Goal: Transaction & Acquisition: Purchase product/service

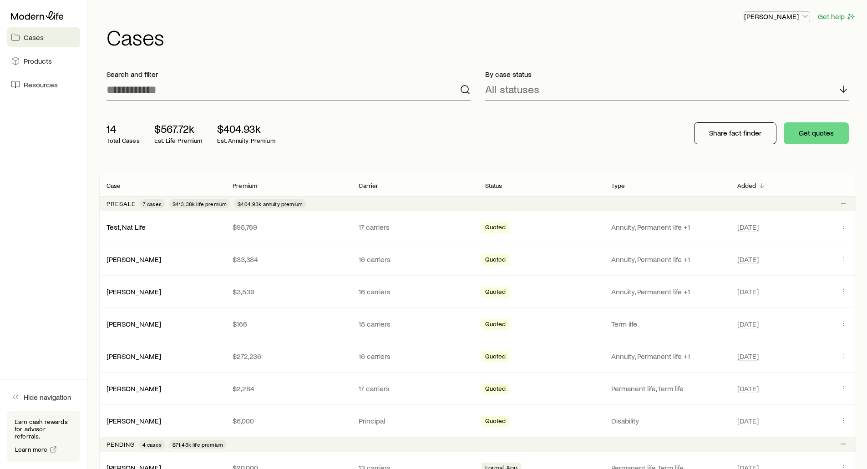
click at [775, 15] on p "[PERSON_NAME]" at bounding box center [777, 16] width 66 height 9
click at [725, 36] on link "Licenses and contracts" at bounding box center [756, 41] width 102 height 16
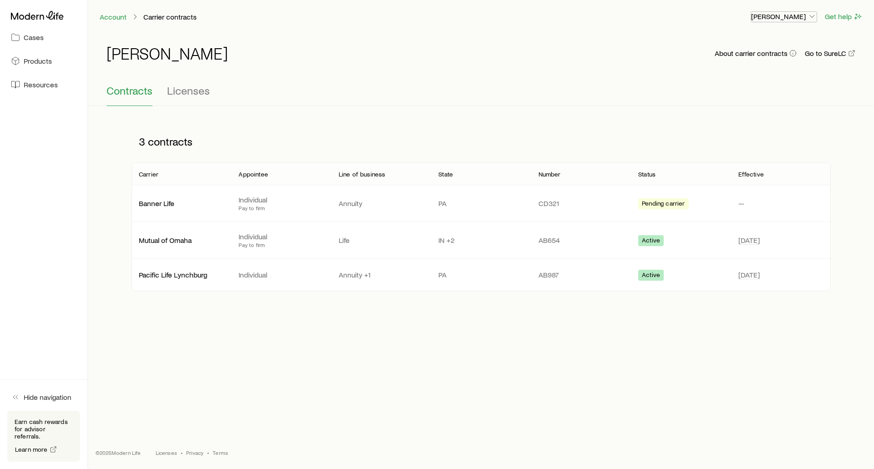
click at [771, 16] on p "[PERSON_NAME]" at bounding box center [784, 16] width 66 height 9
click at [754, 40] on span "Licenses and contracts" at bounding box center [765, 41] width 75 height 9
drag, startPoint x: 533, startPoint y: 207, endPoint x: 575, endPoint y: 208, distance: 41.9
click at [575, 208] on div "Banner Life Individual Pay to firm Annuity PA CD321 Pending carrier —" at bounding box center [481, 203] width 699 height 36
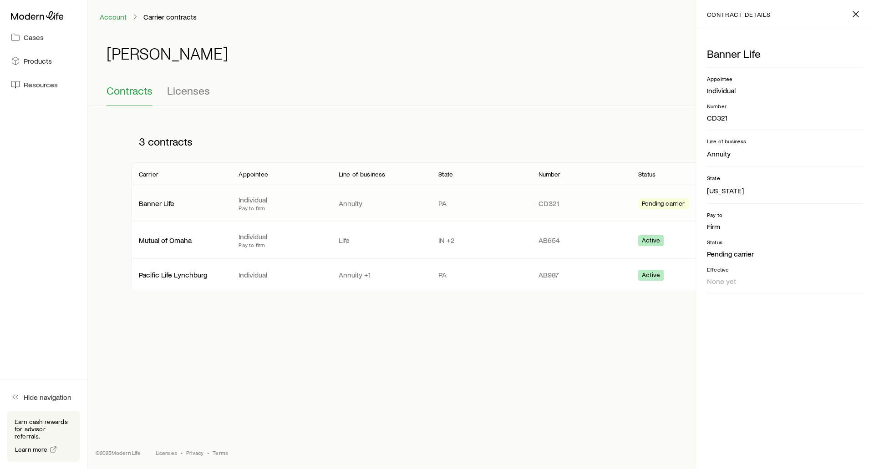
click at [539, 109] on div "Frank Peterson About carrier contracts Go to SureLC Contracts Licenses 3 contra…" at bounding box center [481, 169] width 786 height 273
click at [859, 13] on icon "button" at bounding box center [855, 14] width 11 height 11
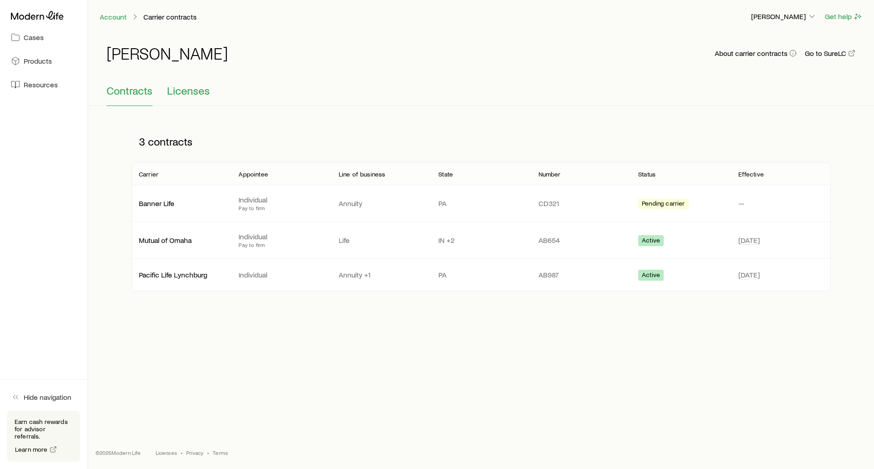
click at [194, 89] on span "Licenses" at bounding box center [188, 90] width 43 height 13
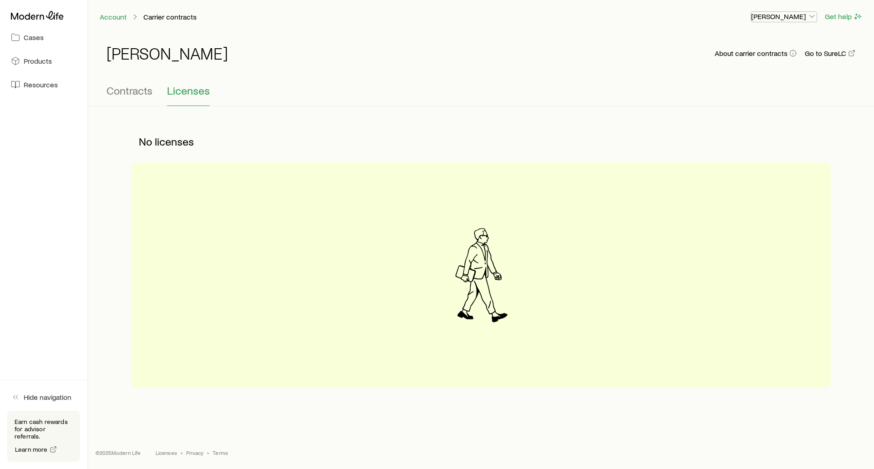
click at [793, 19] on p "[PERSON_NAME]" at bounding box center [784, 16] width 66 height 9
click at [768, 61] on span "Commission schedule" at bounding box center [763, 61] width 70 height 9
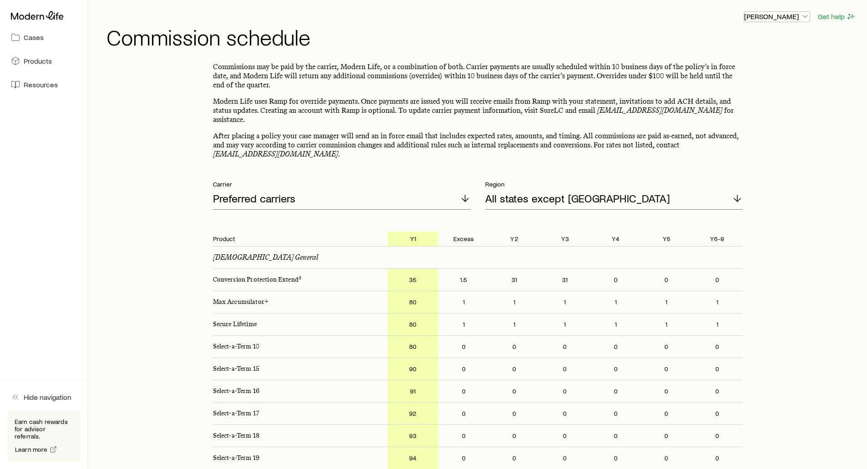
click at [774, 20] on p "[PERSON_NAME]" at bounding box center [777, 16] width 66 height 9
click at [553, 56] on div "Frank Peterson Get help Commission schedule" at bounding box center [477, 29] width 757 height 59
click at [55, 17] on icon at bounding box center [37, 15] width 53 height 9
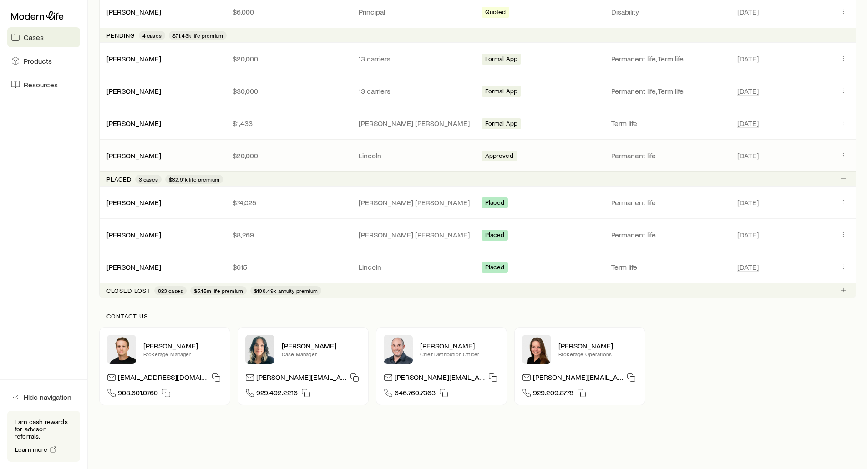
scroll to position [410, 0]
click at [144, 206] on div "Hazelwood, Scott" at bounding box center [134, 203] width 55 height 10
click at [142, 200] on link "Hazelwood, Scott" at bounding box center [134, 201] width 55 height 9
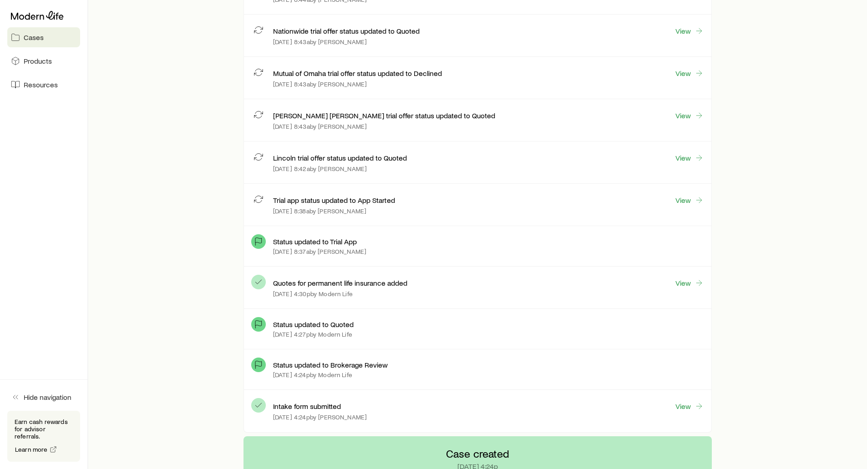
scroll to position [637, 0]
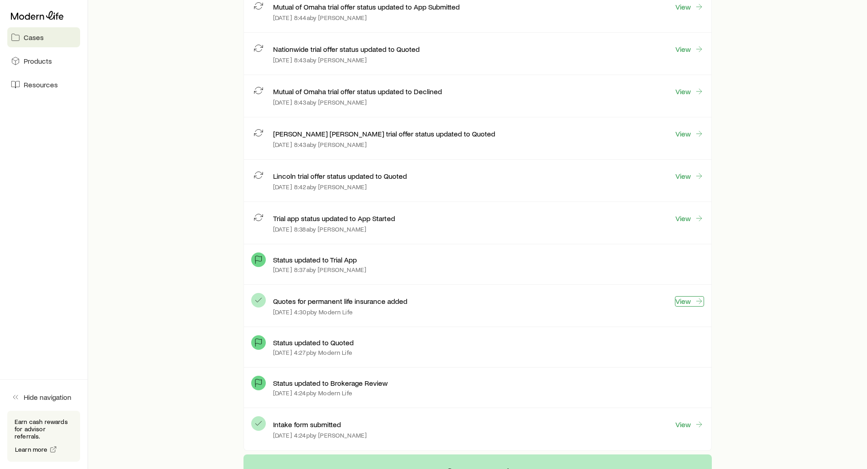
click at [681, 300] on link "View" at bounding box center [689, 301] width 29 height 10
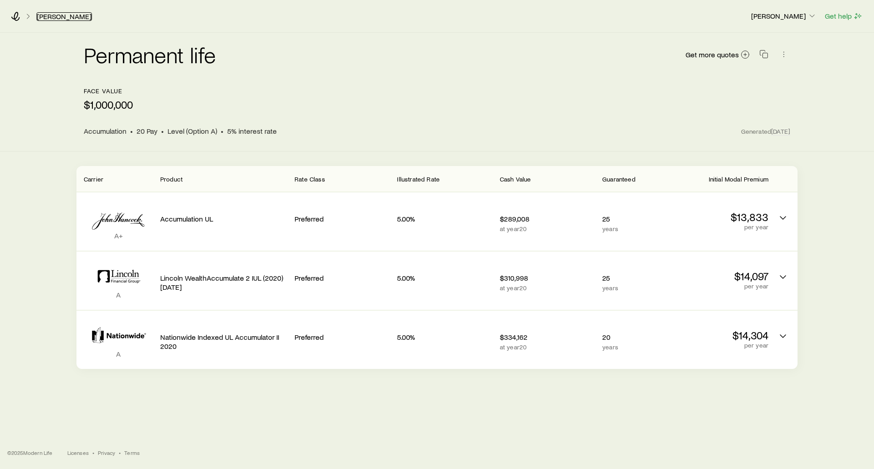
click at [59, 16] on link "Hazelwood, Scott" at bounding box center [64, 16] width 56 height 9
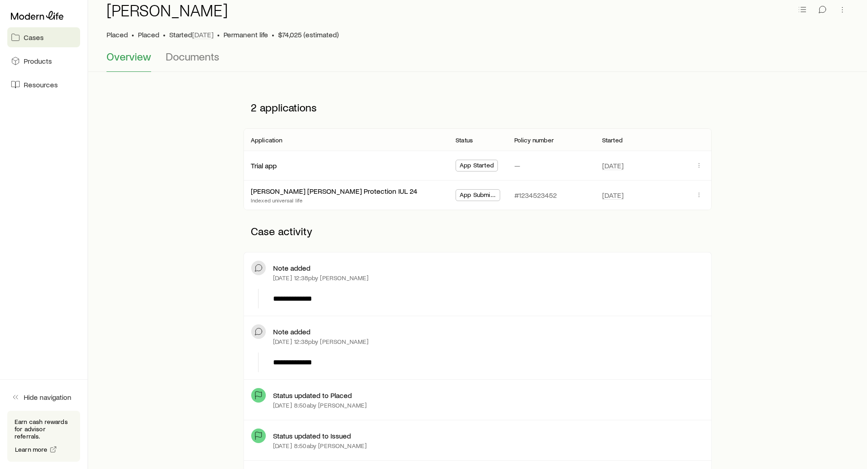
scroll to position [46, 0]
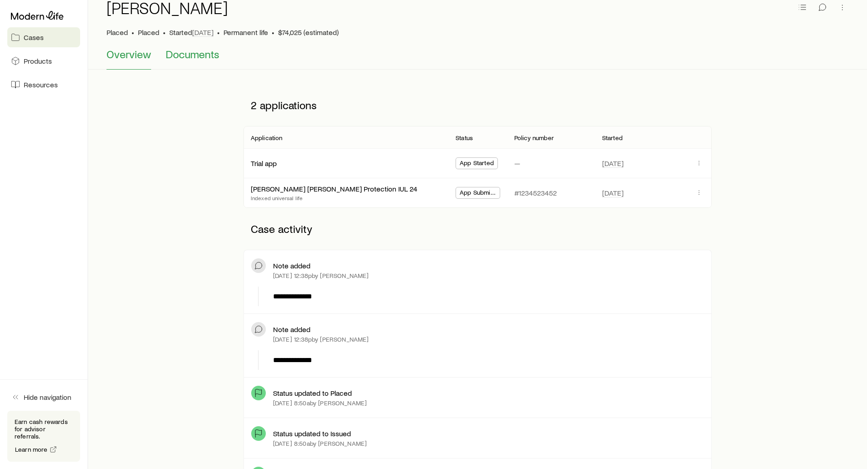
click at [186, 52] on span "Documents" at bounding box center [193, 54] width 54 height 13
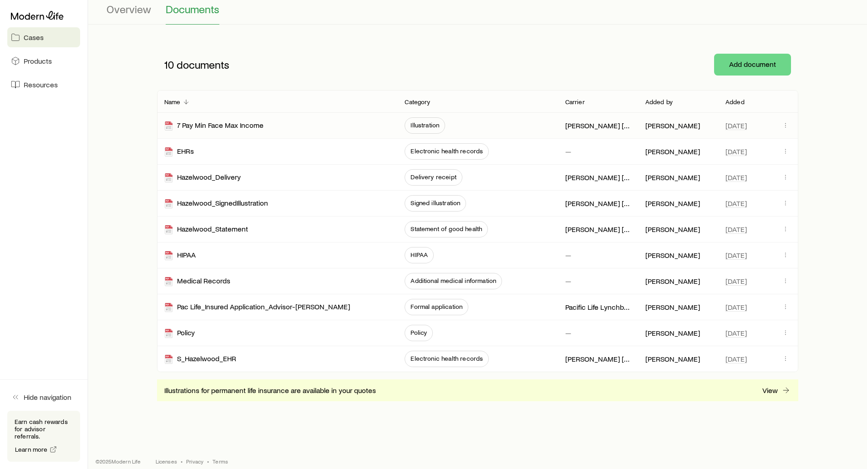
scroll to position [91, 0]
click at [188, 337] on div "Policy" at bounding box center [179, 333] width 30 height 10
click at [125, 9] on span "Overview" at bounding box center [129, 8] width 45 height 13
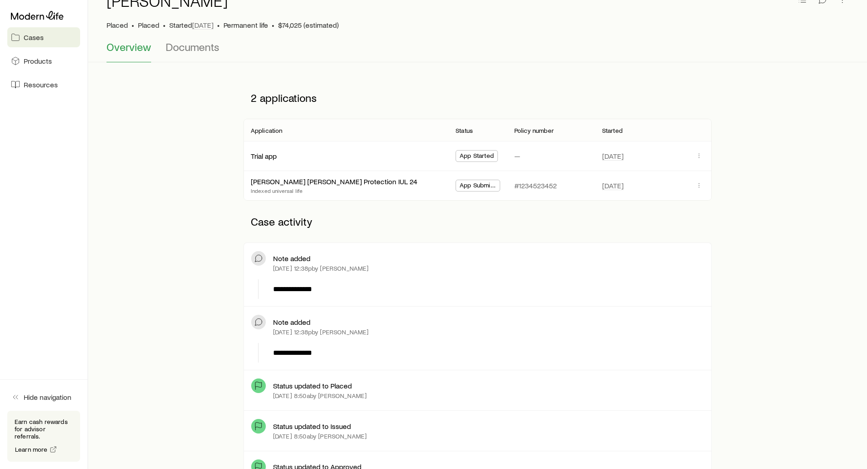
scroll to position [46, 0]
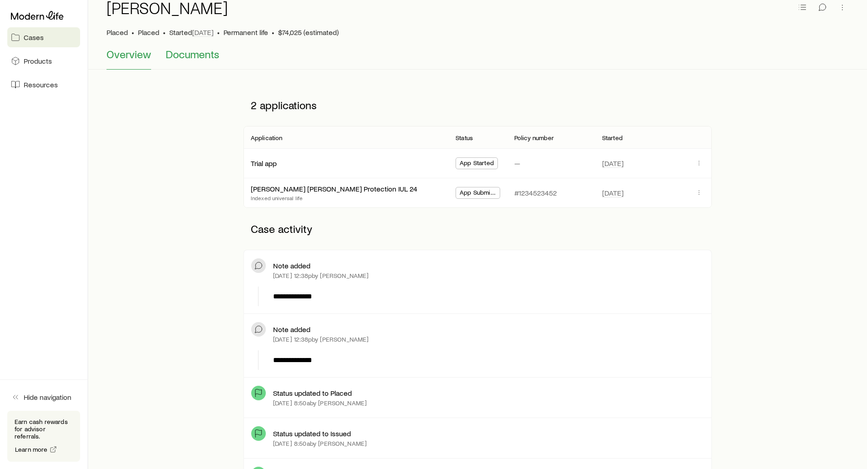
click at [197, 61] on button "Documents" at bounding box center [193, 59] width 54 height 22
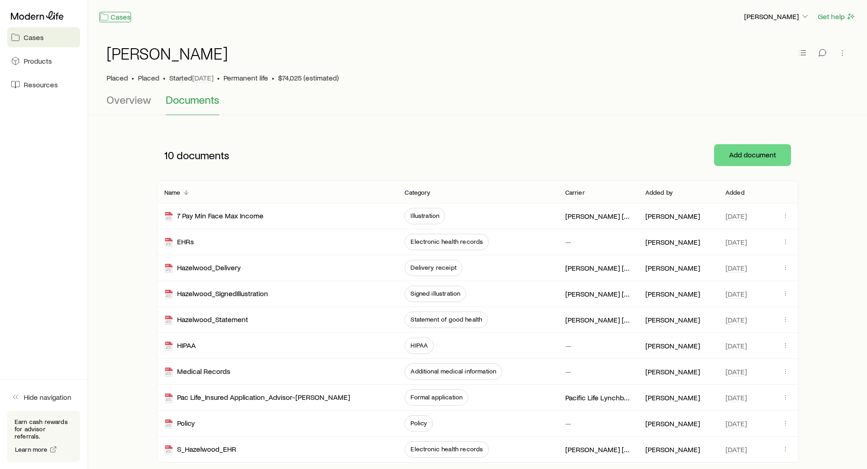
click at [115, 18] on link "Cases" at bounding box center [115, 17] width 32 height 10
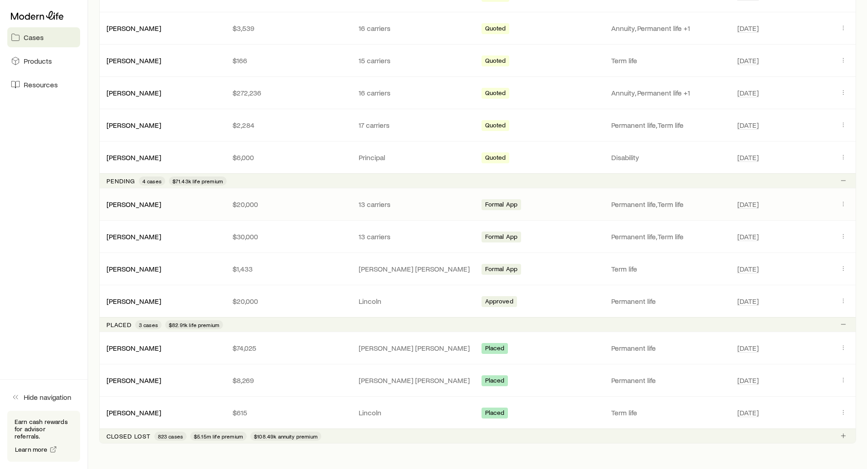
scroll to position [273, 0]
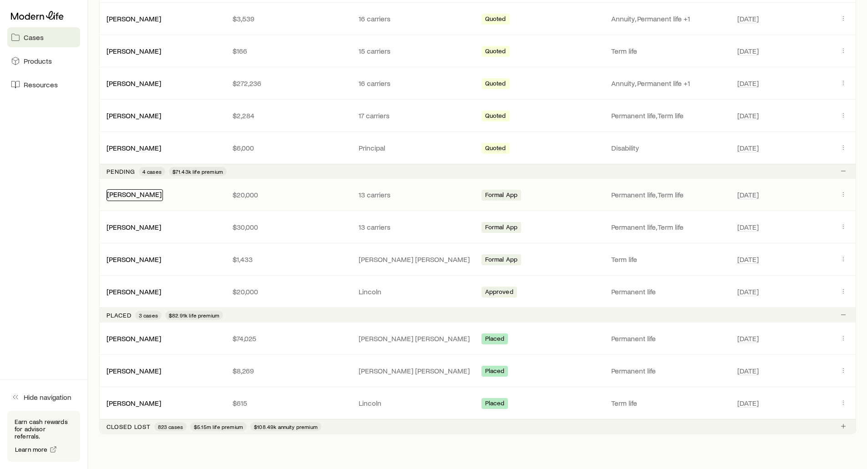
click at [125, 195] on link "Wagner, Dan" at bounding box center [134, 194] width 55 height 9
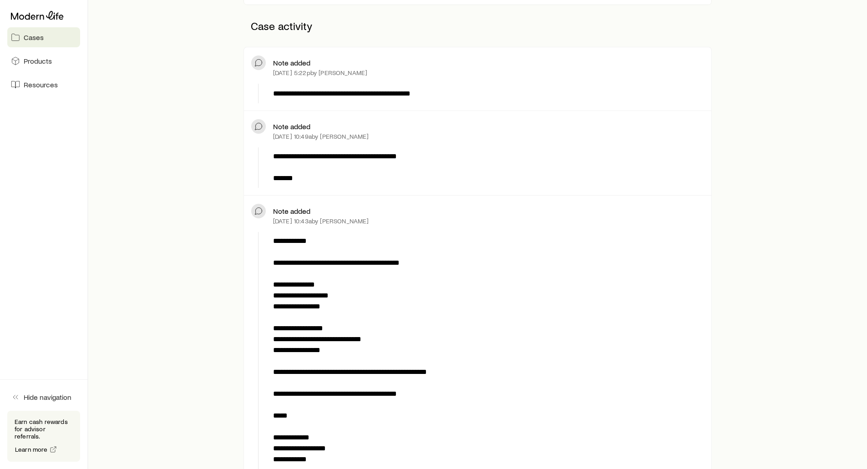
scroll to position [182, 0]
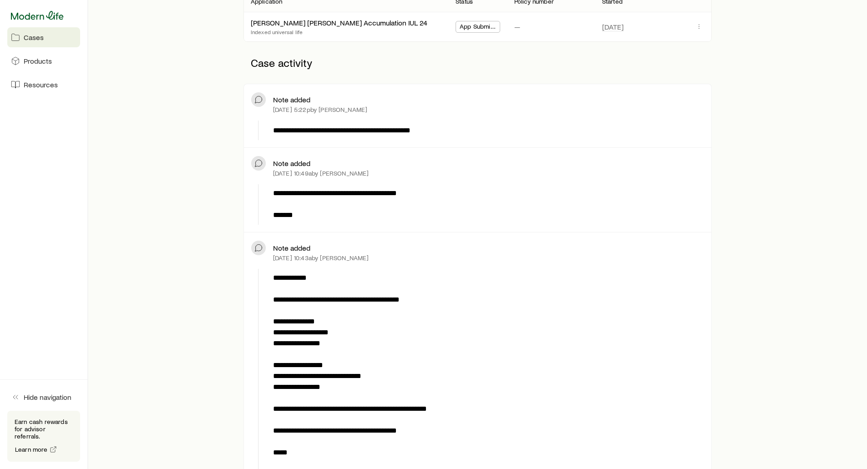
click at [36, 17] on icon at bounding box center [37, 15] width 53 height 9
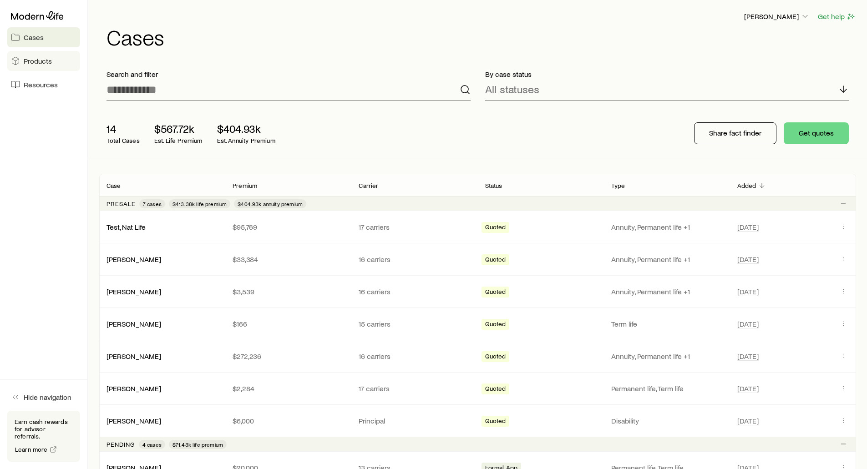
click at [34, 53] on link "Products" at bounding box center [43, 61] width 73 height 20
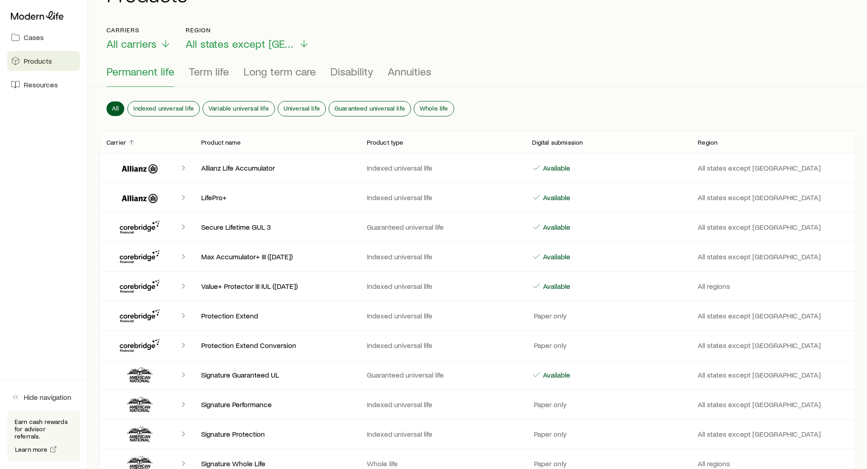
scroll to position [46, 0]
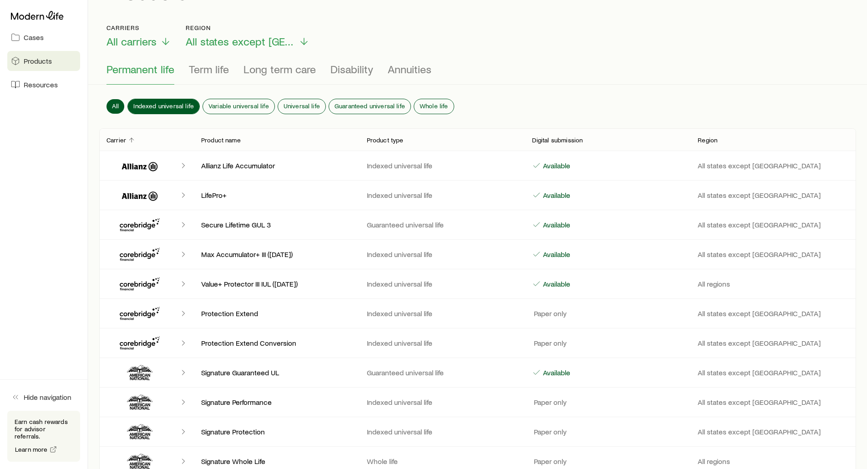
click at [162, 104] on span "Indexed universal life" at bounding box center [163, 105] width 61 height 7
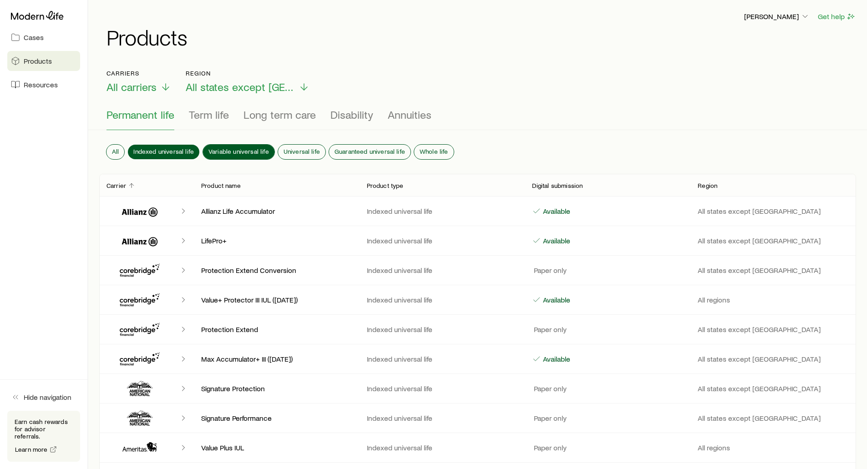
click at [247, 150] on span "Variable universal life" at bounding box center [238, 151] width 61 height 7
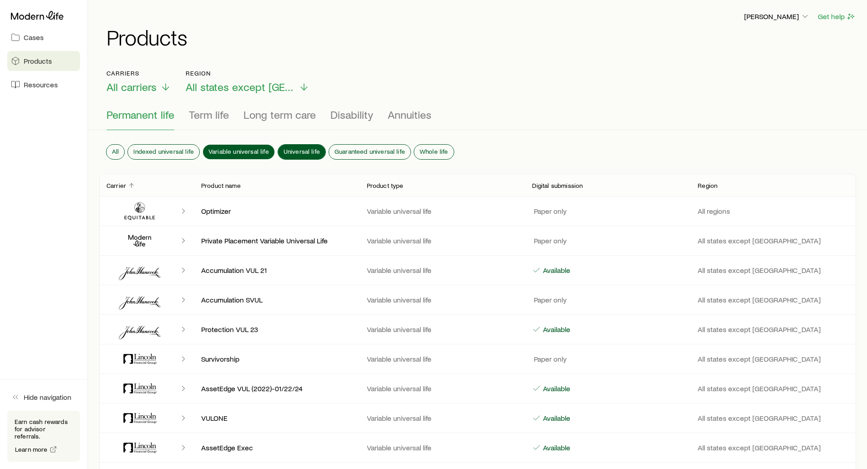
click at [301, 148] on span "Universal life" at bounding box center [302, 151] width 36 height 7
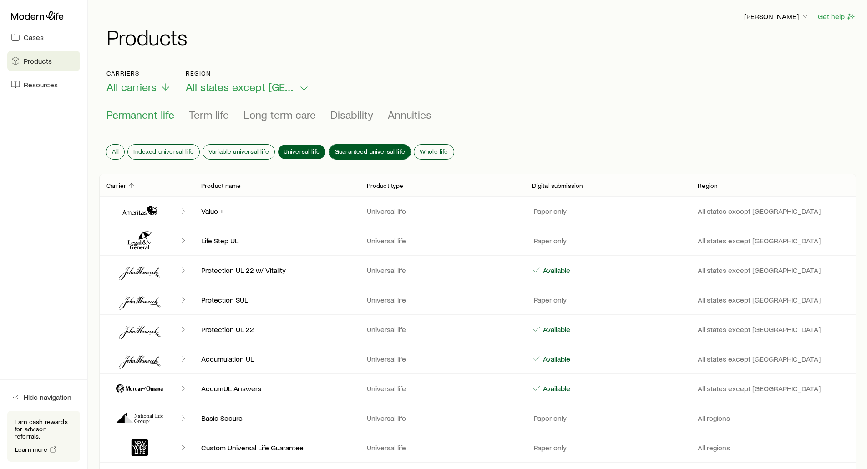
click at [349, 149] on span "Guaranteed universal life" at bounding box center [370, 151] width 71 height 7
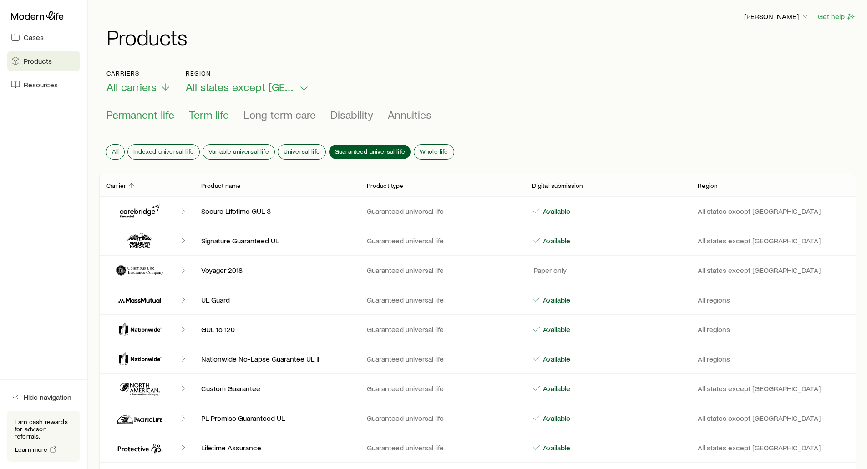
click at [198, 118] on span "Term life" at bounding box center [209, 114] width 40 height 13
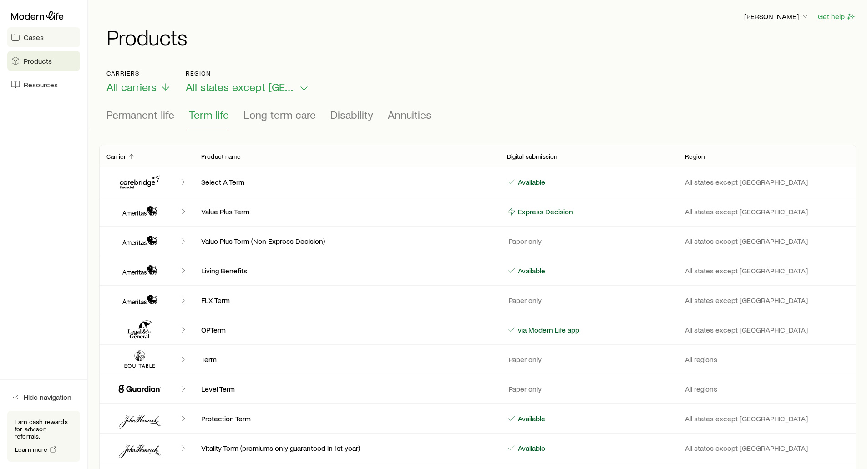
click at [33, 39] on span "Cases" at bounding box center [34, 37] width 20 height 9
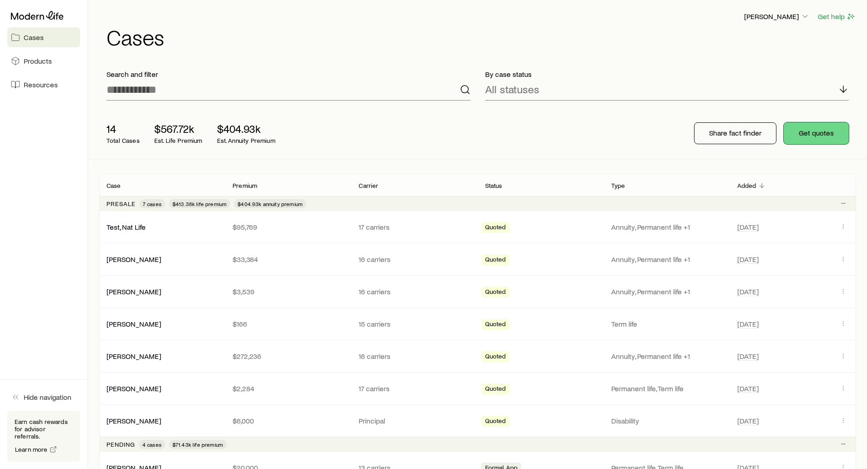
click at [821, 129] on button "Get quotes" at bounding box center [816, 133] width 65 height 22
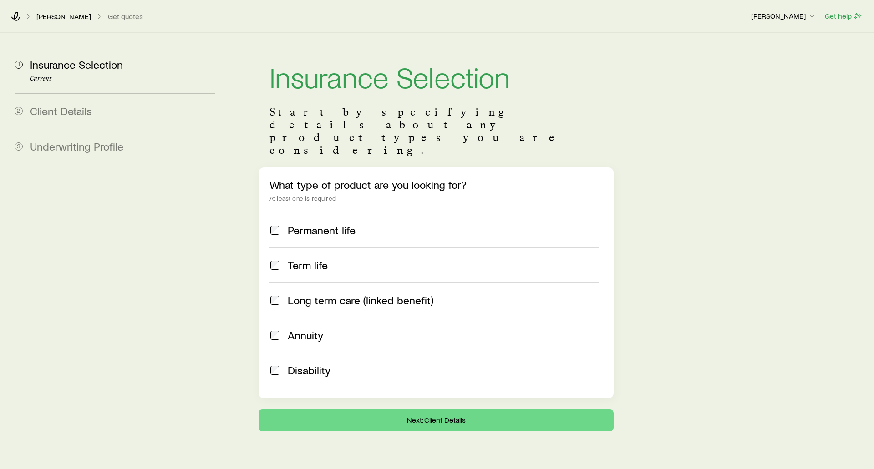
click at [20, 16] on div "Frank Peterson Get quotes" at bounding box center [377, 16] width 732 height 9
click at [19, 16] on icon at bounding box center [15, 16] width 9 height 9
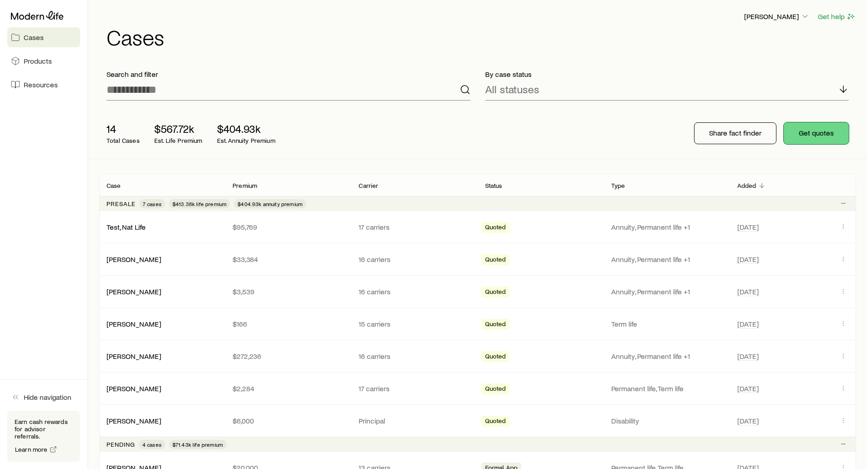
click at [824, 134] on button "Get quotes" at bounding box center [816, 133] width 65 height 22
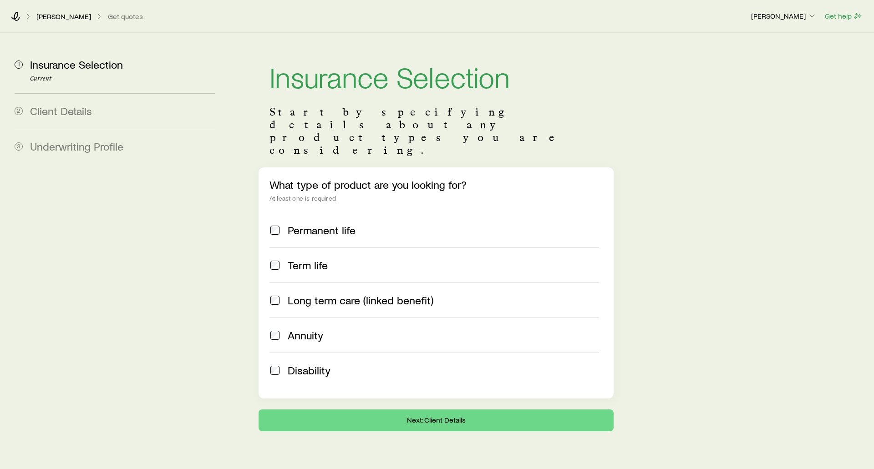
click at [274, 224] on span at bounding box center [274, 230] width 11 height 13
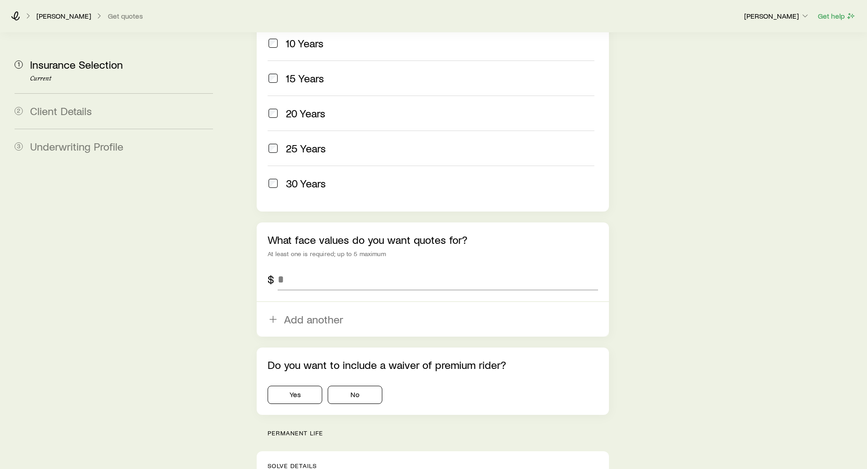
scroll to position [455, 0]
click at [302, 268] on input "tel" at bounding box center [438, 279] width 320 height 22
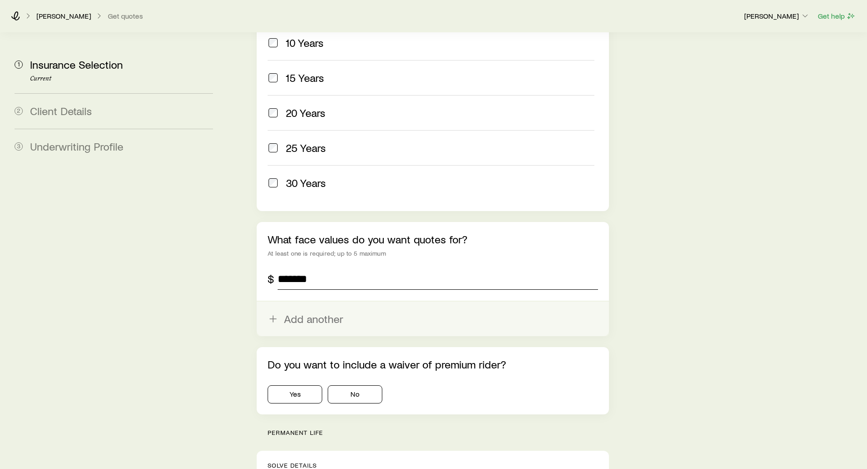
type input "*******"
click at [299, 302] on button "Add another" at bounding box center [433, 319] width 352 height 35
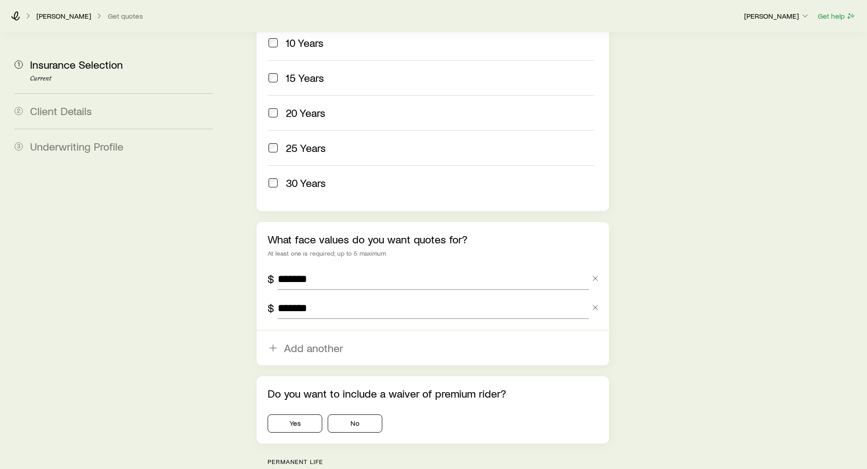
type input "*******"
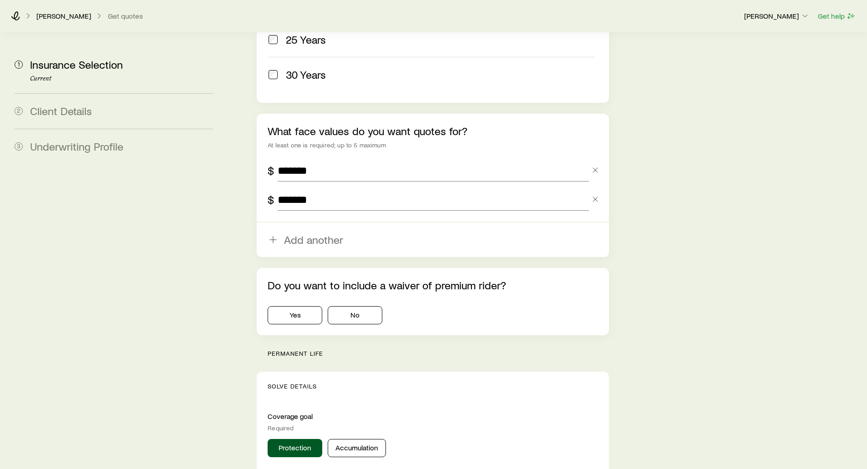
scroll to position [592, 0]
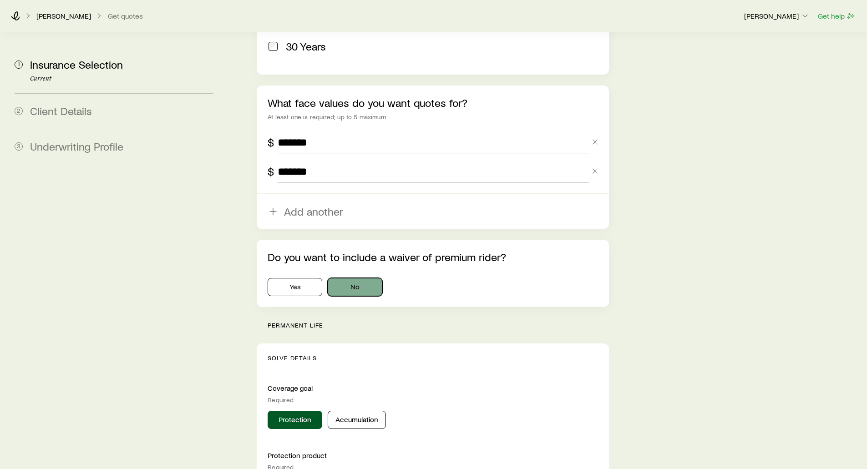
click at [366, 278] on button "No" at bounding box center [355, 287] width 55 height 18
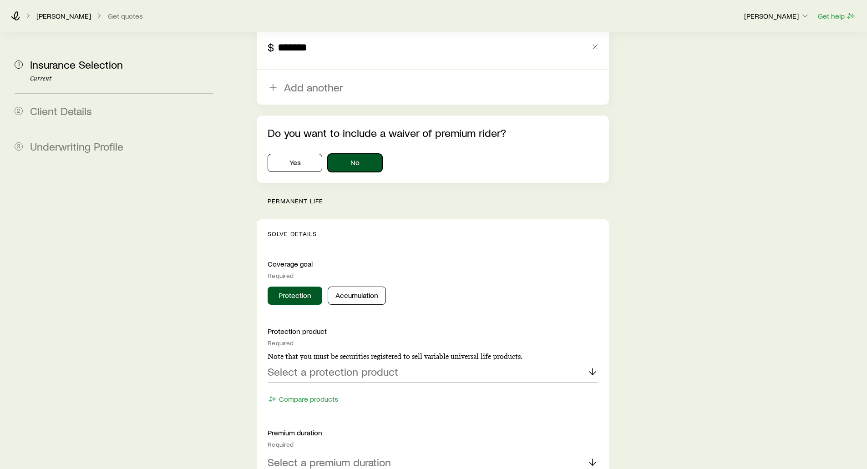
scroll to position [728, 0]
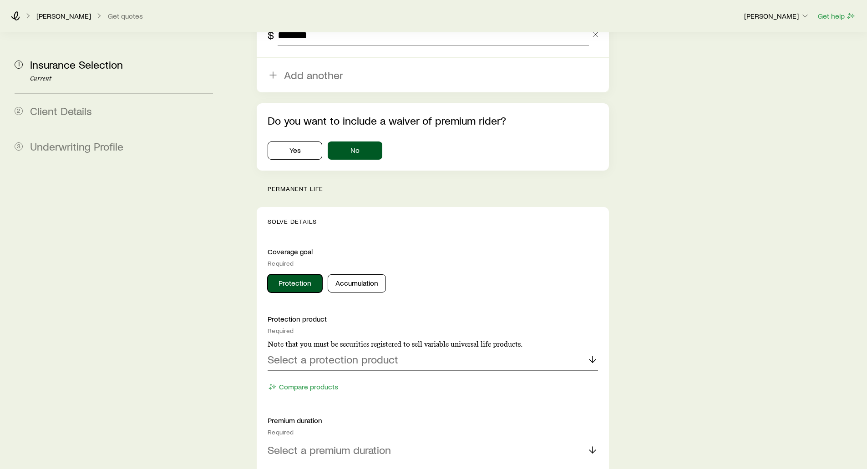
click at [294, 274] on button "Protection" at bounding box center [295, 283] width 55 height 18
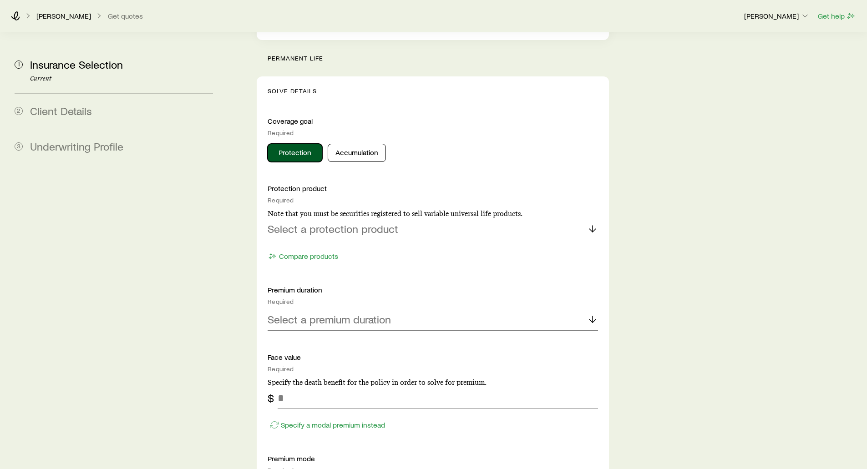
scroll to position [865, 0]
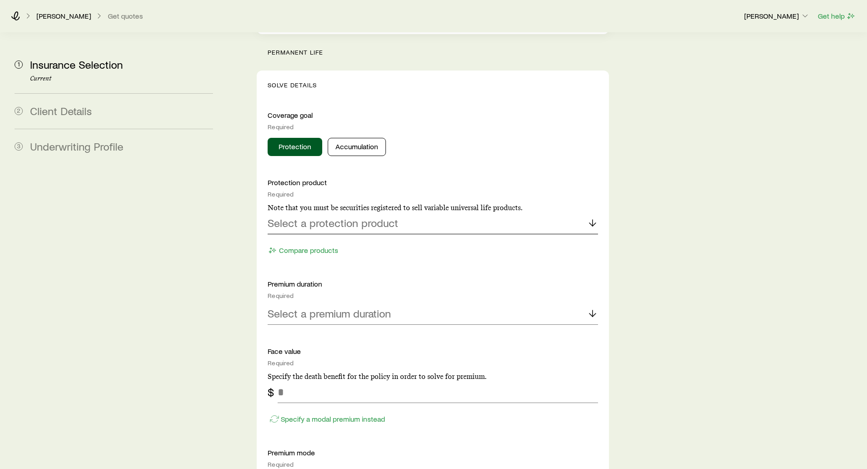
click at [299, 217] on p "Select a protection product" at bounding box center [333, 223] width 131 height 13
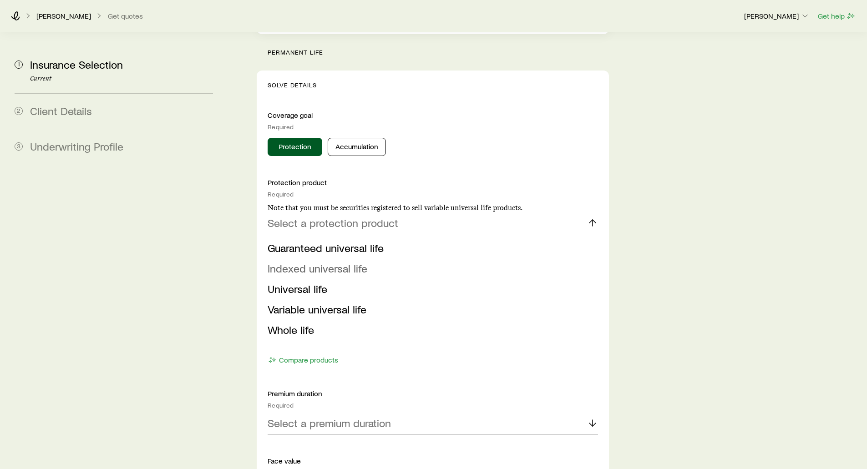
click at [305, 262] on span "Indexed universal life" at bounding box center [318, 268] width 100 height 13
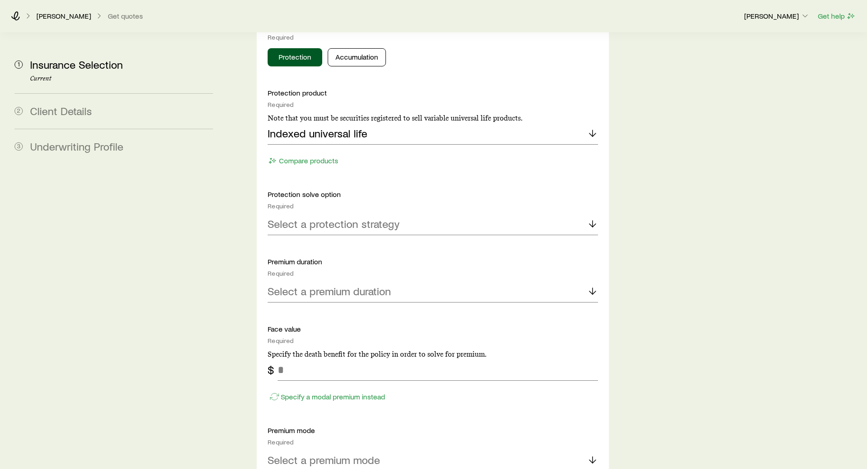
scroll to position [956, 0]
click at [272, 155] on icon "button" at bounding box center [272, 159] width 9 height 9
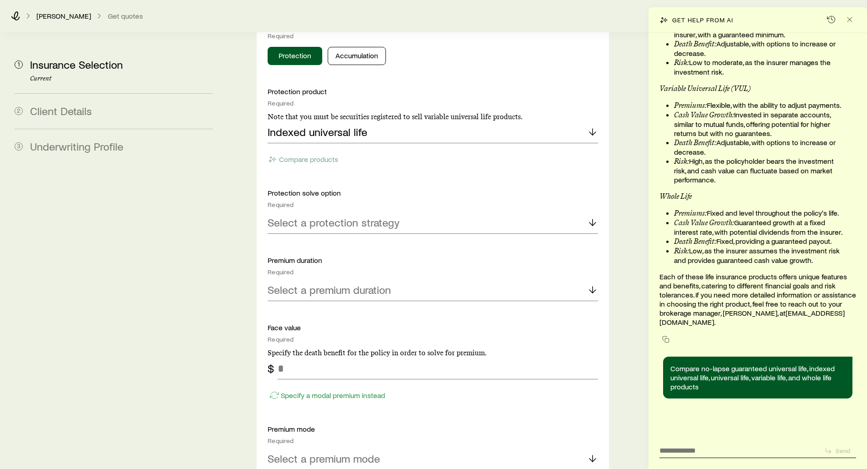
scroll to position [7290, 0]
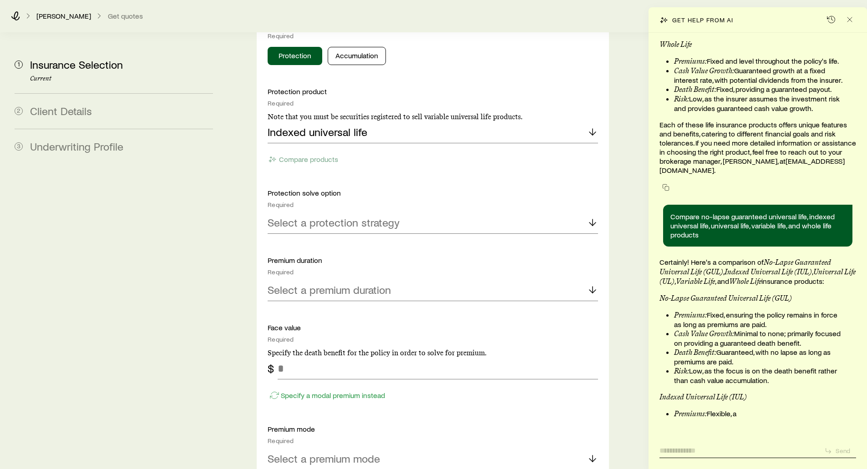
click at [690, 447] on textarea at bounding box center [738, 448] width 157 height 14
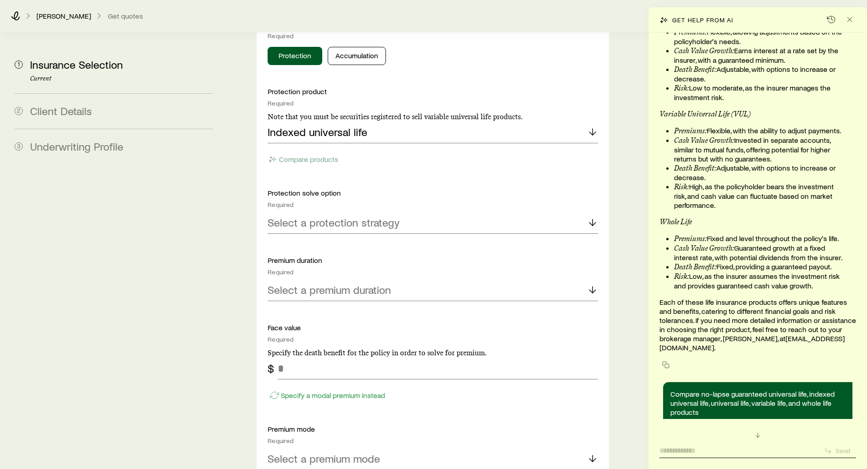
scroll to position [7177, 0]
click at [849, 20] on line "Close" at bounding box center [850, 19] width 5 height 5
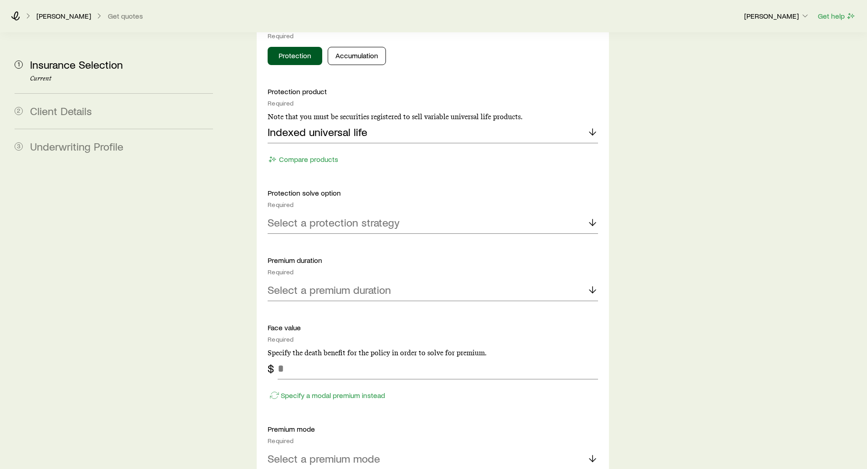
scroll to position [8498, 0]
click at [310, 216] on p "Select a protection strategy" at bounding box center [334, 222] width 132 height 13
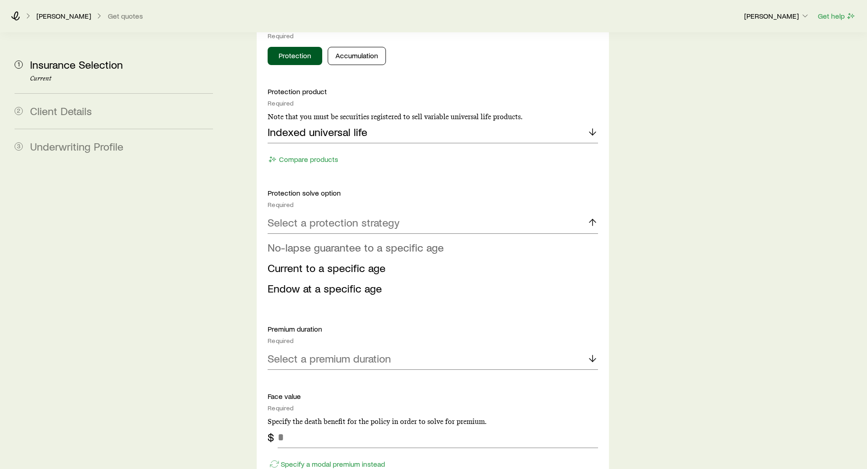
click at [318, 241] on span "No-lapse guarantee to a specific age" at bounding box center [356, 247] width 176 height 13
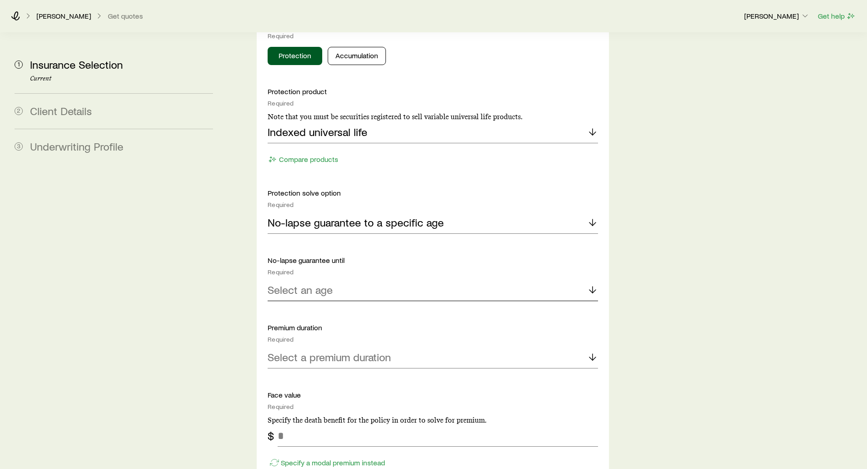
click at [304, 284] on p "Select an age" at bounding box center [300, 290] width 65 height 13
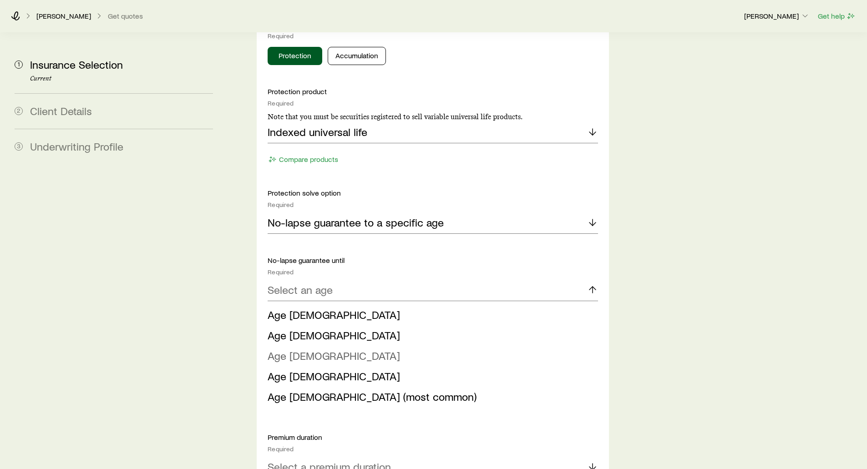
click at [292, 349] on span "Age 95" at bounding box center [334, 355] width 132 height 13
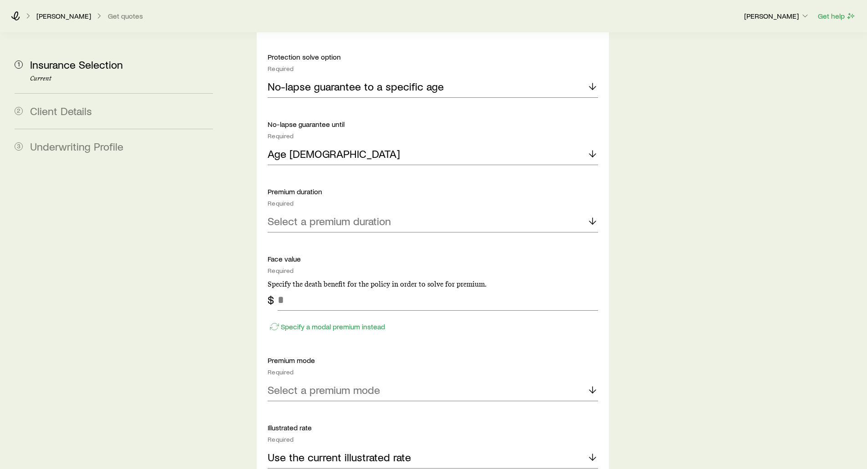
scroll to position [1092, 0]
click at [280, 214] on p "Select a premium duration" at bounding box center [329, 220] width 123 height 13
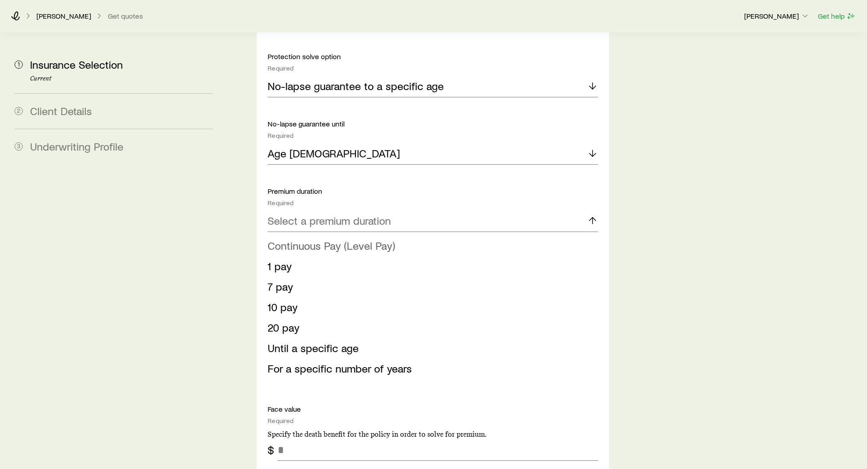
click at [308, 239] on span "Continuous Pay (Level Pay)" at bounding box center [331, 245] width 127 height 13
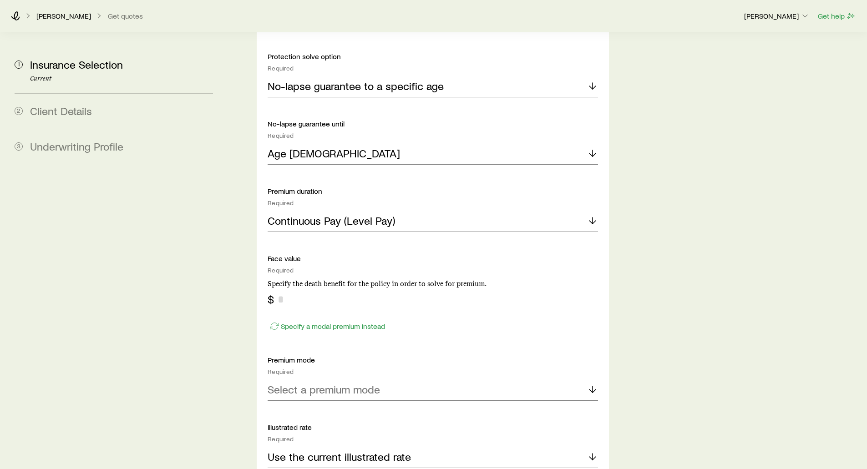
click at [298, 289] on input "tel" at bounding box center [438, 300] width 320 height 22
type input "*******"
click at [307, 322] on p "Specify a modal premium instead" at bounding box center [333, 326] width 104 height 9
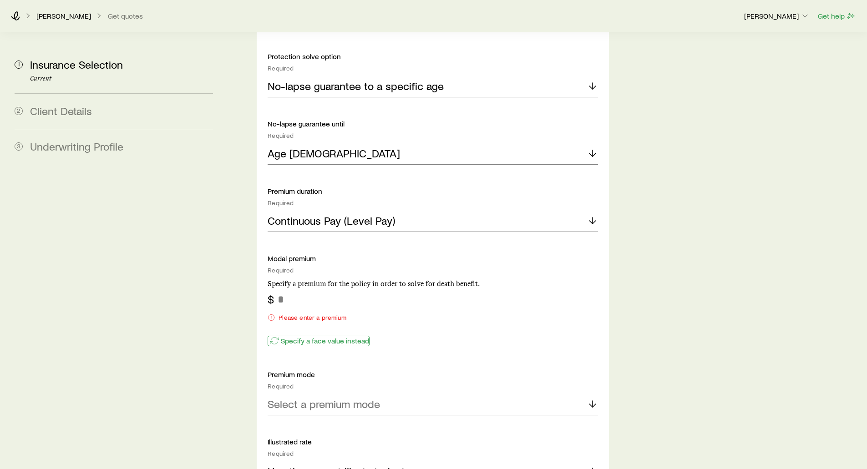
click at [305, 336] on p "Specify a face value instead" at bounding box center [325, 340] width 88 height 9
click at [299, 336] on p "Specify a modal premium instead" at bounding box center [333, 340] width 104 height 9
click at [306, 325] on div "Specify a face value instead" at bounding box center [433, 336] width 330 height 23
click at [298, 336] on p "Specify a face value instead" at bounding box center [325, 340] width 88 height 9
click at [297, 289] on input "tel" at bounding box center [438, 300] width 320 height 22
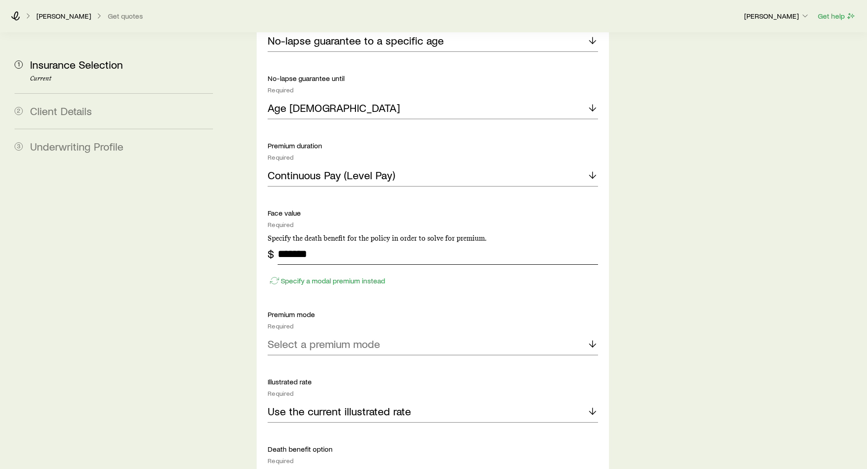
type input "*******"
click at [324, 338] on p "Select a premium mode" at bounding box center [324, 344] width 112 height 13
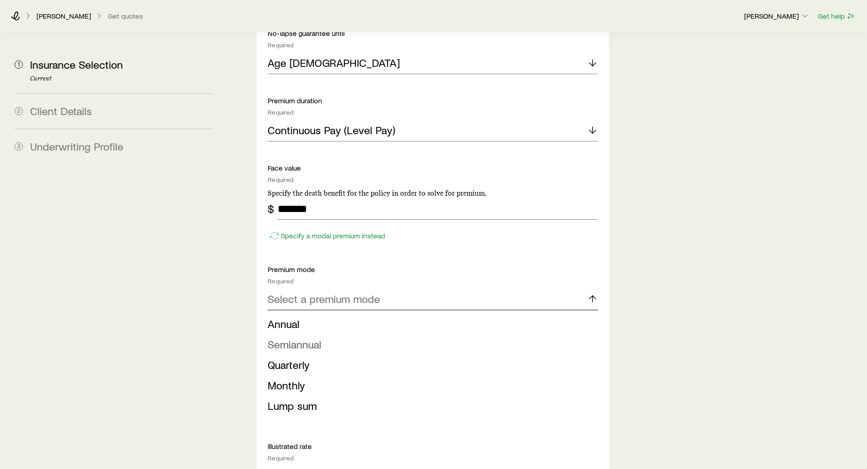
scroll to position [1183, 0]
click at [285, 317] on span "Annual" at bounding box center [284, 323] width 32 height 13
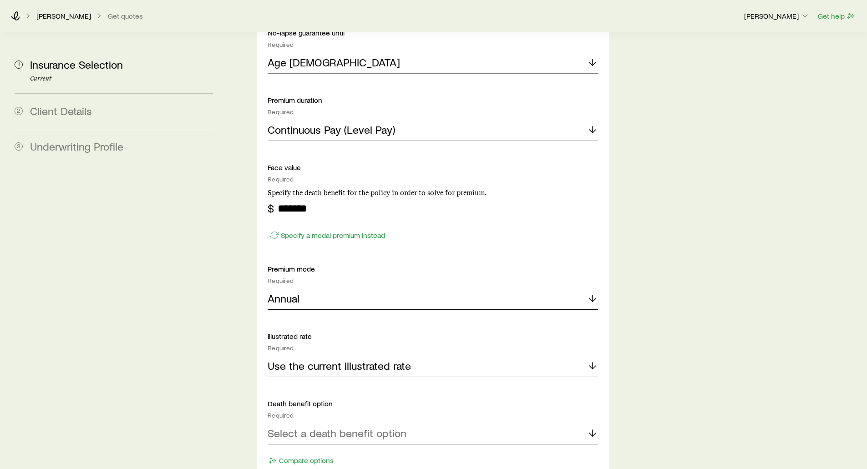
click at [305, 288] on div "Annual" at bounding box center [433, 299] width 330 height 22
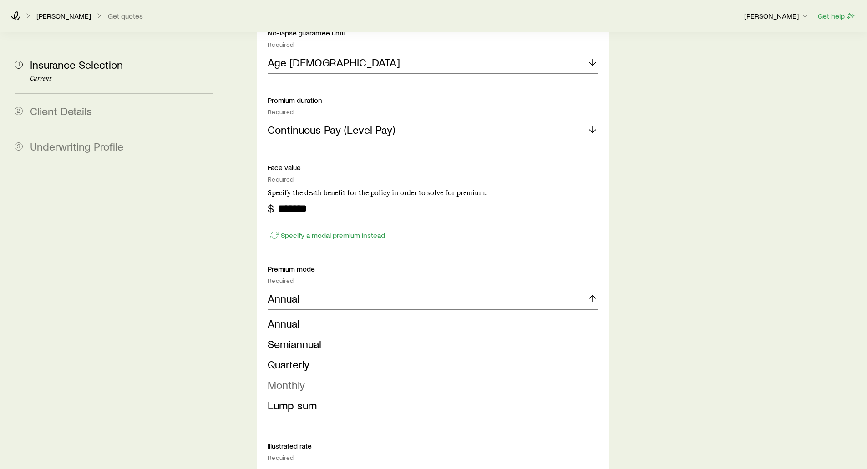
click at [284, 378] on span "Monthly" at bounding box center [286, 384] width 37 height 13
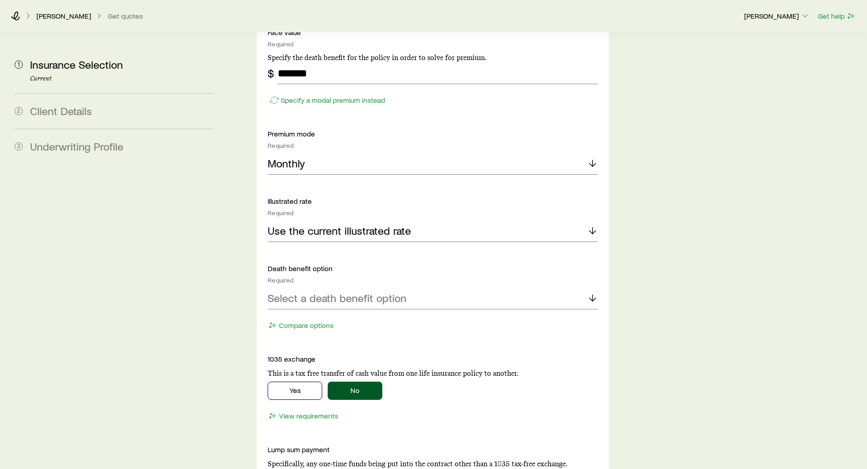
scroll to position [1320, 0]
click at [302, 290] on p "Select a death benefit option" at bounding box center [337, 296] width 139 height 13
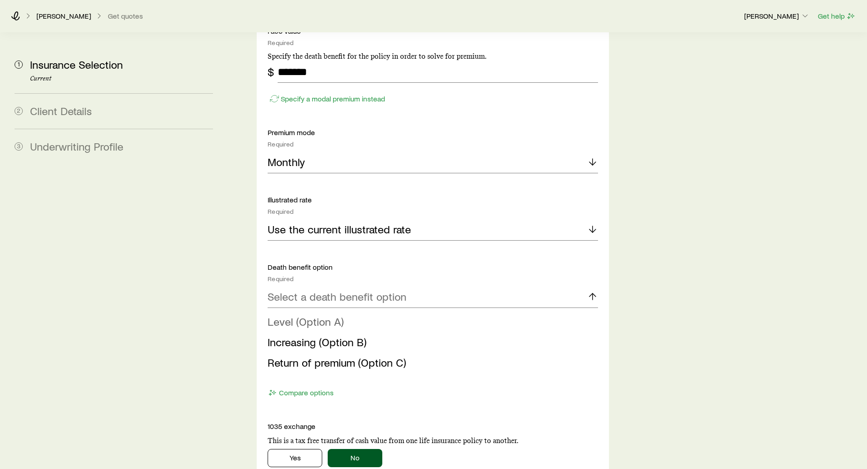
click at [308, 315] on span "Level (Option A)" at bounding box center [306, 321] width 76 height 13
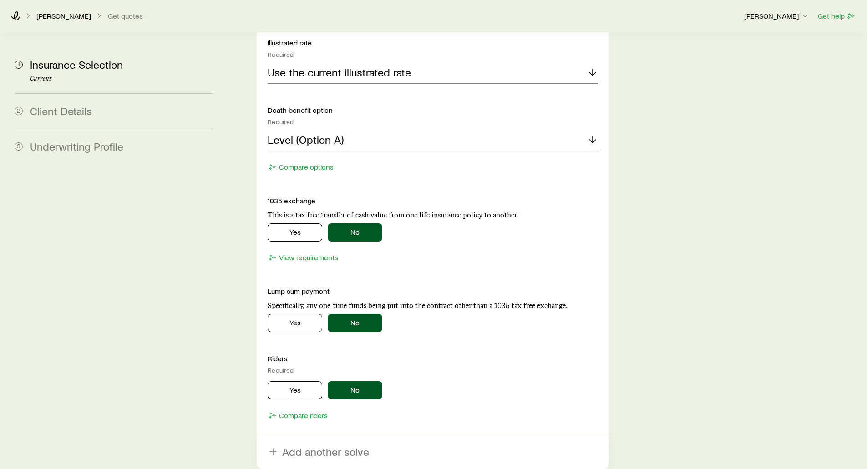
scroll to position [1502, 0]
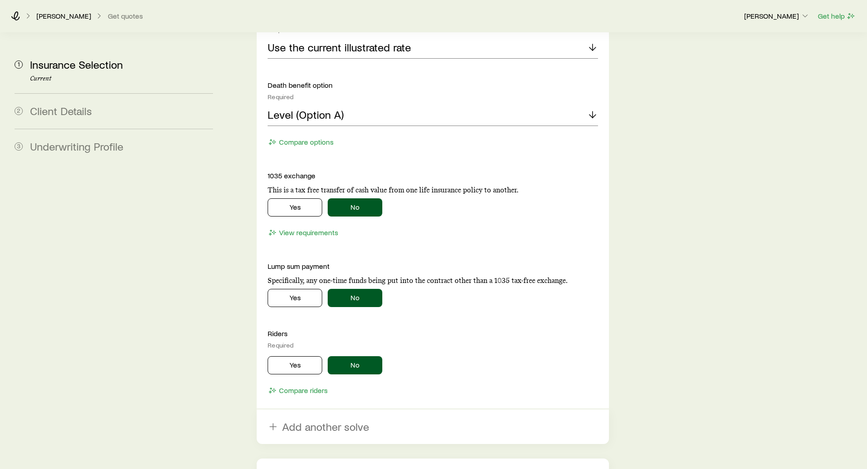
click at [340, 200] on div "1035 exchange This is a tax free transfer of cash value from one life insurance…" at bounding box center [433, 205] width 330 height 69
click at [274, 195] on div "1035 exchange This is a tax free transfer of cash value from one life insurance…" at bounding box center [433, 205] width 330 height 69
click at [283, 198] on button "Yes" at bounding box center [295, 207] width 55 height 18
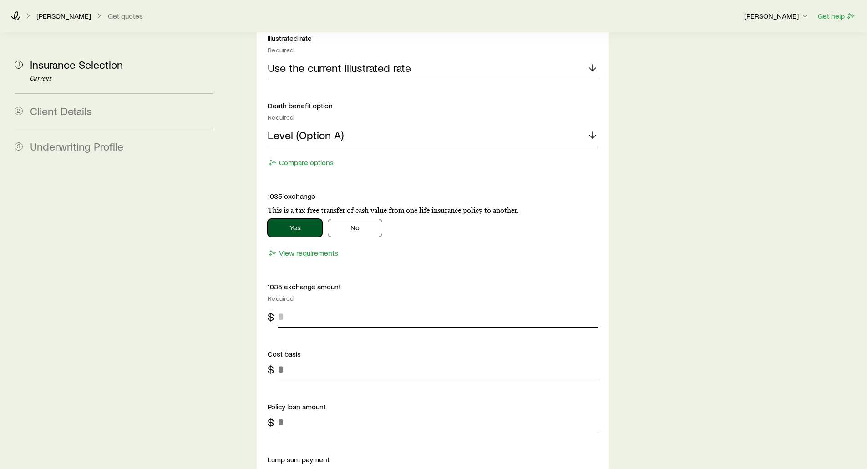
scroll to position [1457, 0]
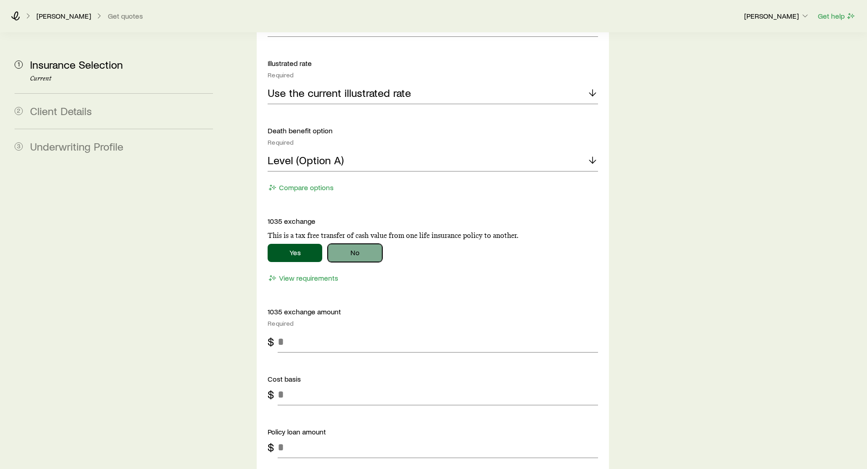
click at [357, 244] on button "No" at bounding box center [355, 253] width 55 height 18
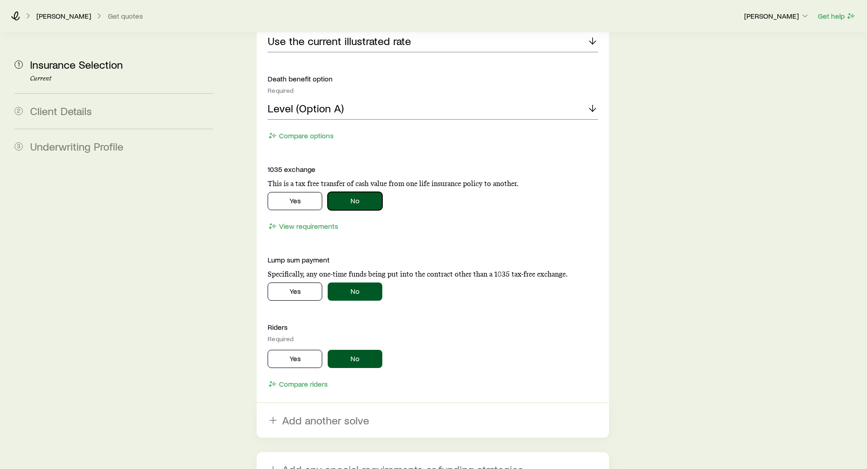
scroll to position [1548, 0]
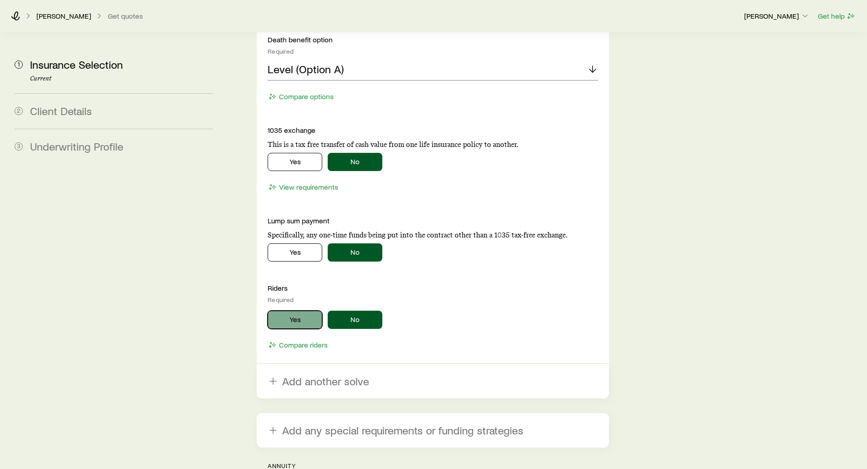
click at [295, 311] on button "Yes" at bounding box center [295, 320] width 55 height 18
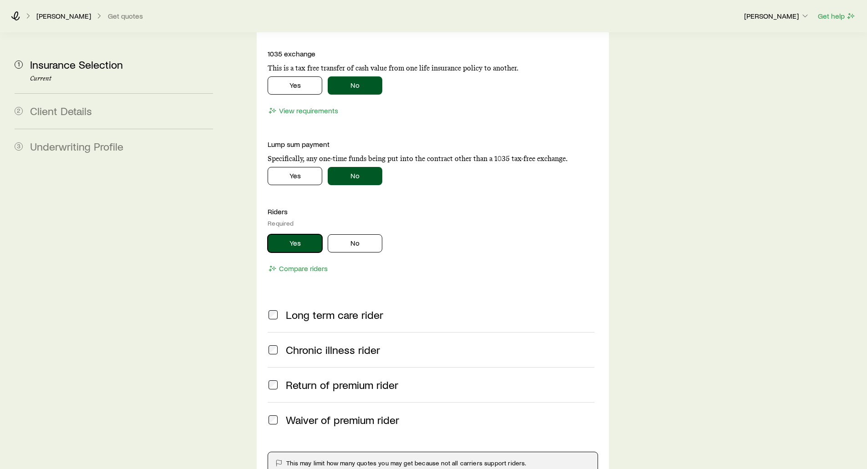
scroll to position [1639, 0]
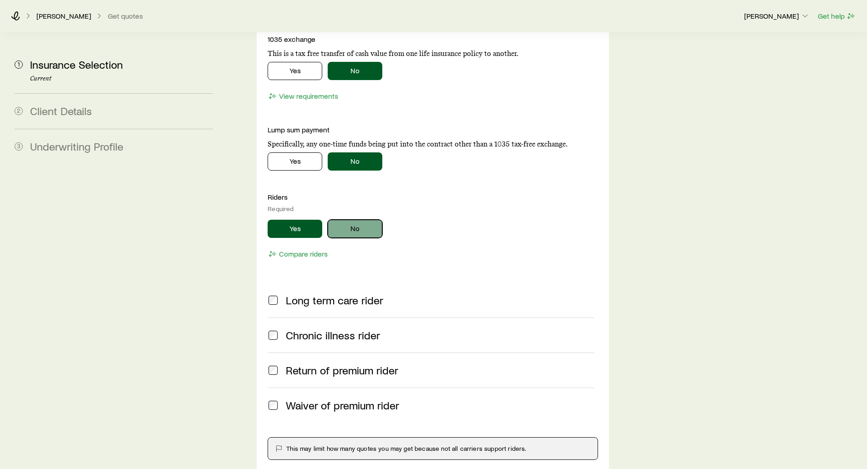
click at [353, 220] on button "No" at bounding box center [355, 229] width 55 height 18
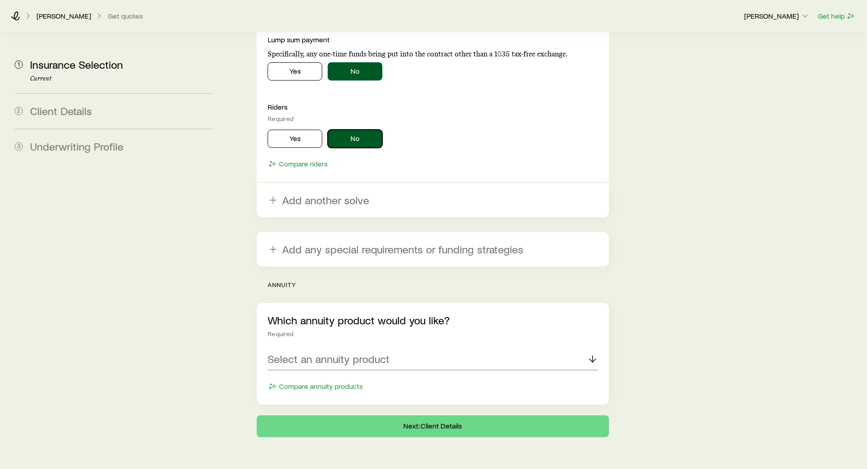
scroll to position [1733, 0]
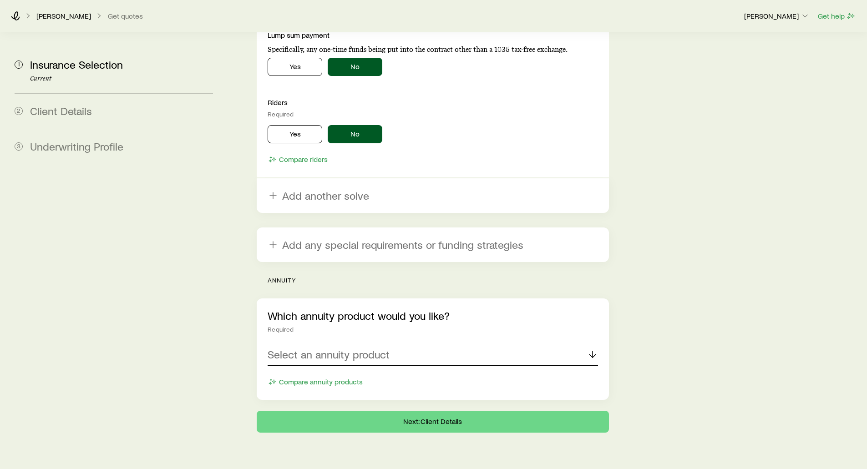
click at [314, 348] on p "Select an annuity product" at bounding box center [329, 354] width 122 height 13
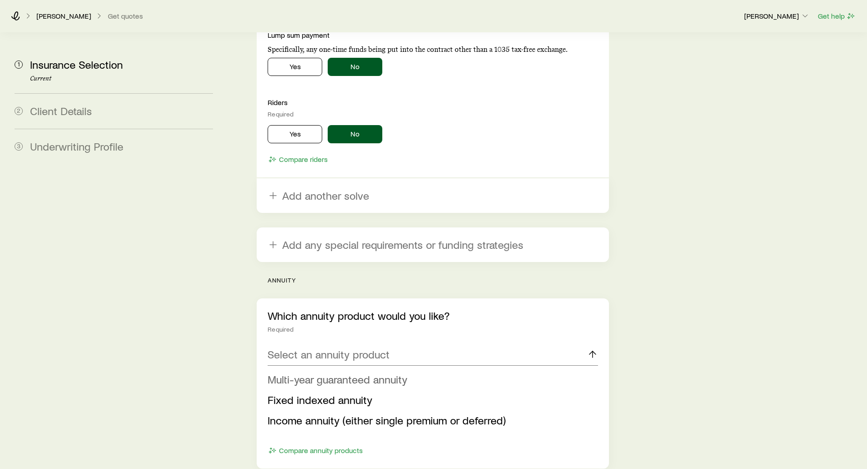
click at [294, 373] on span "Multi-year guaranteed annuity" at bounding box center [338, 379] width 140 height 13
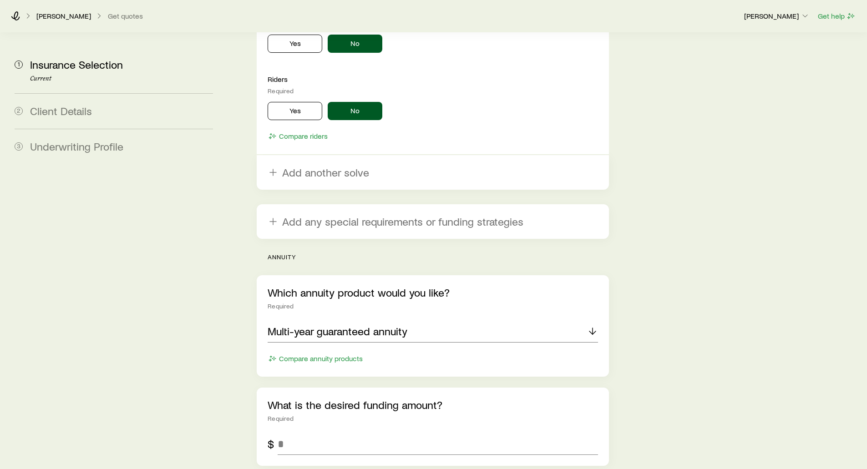
scroll to position [1779, 0]
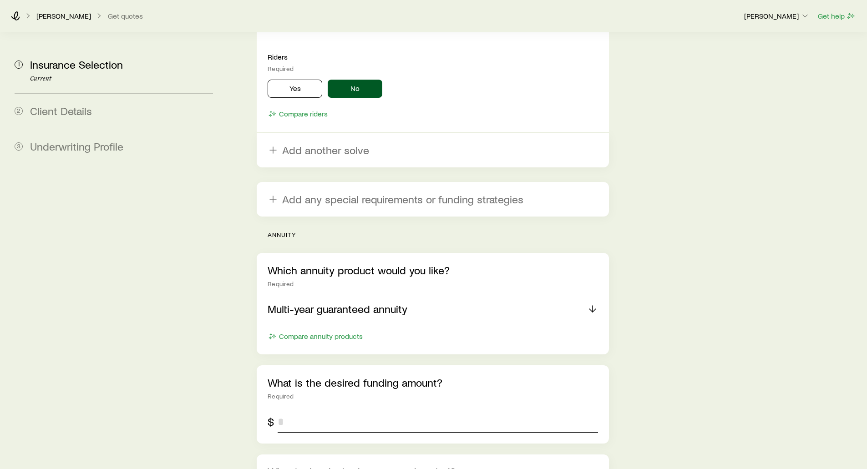
click at [293, 411] on input "tel" at bounding box center [438, 422] width 320 height 22
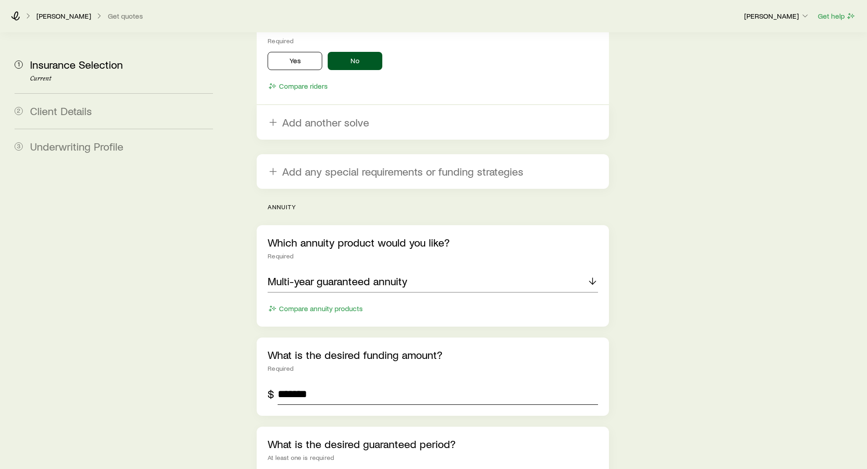
scroll to position [1915, 0]
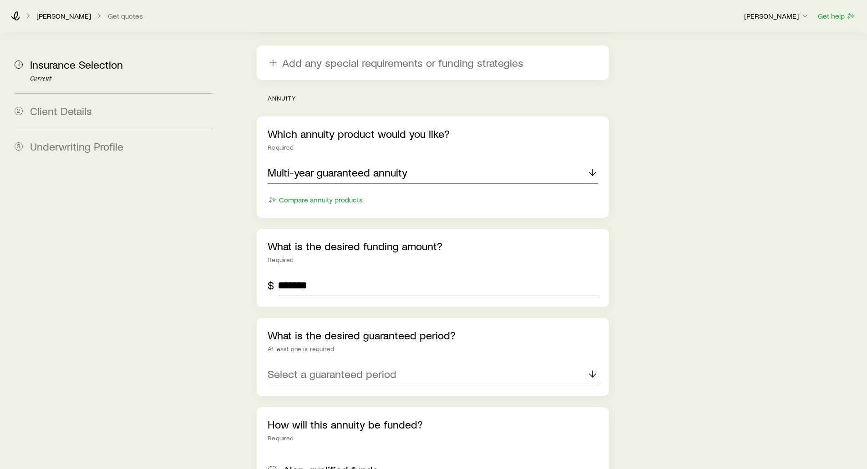
type input "*******"
click at [300, 368] on p "Select a guaranteed period" at bounding box center [332, 374] width 129 height 13
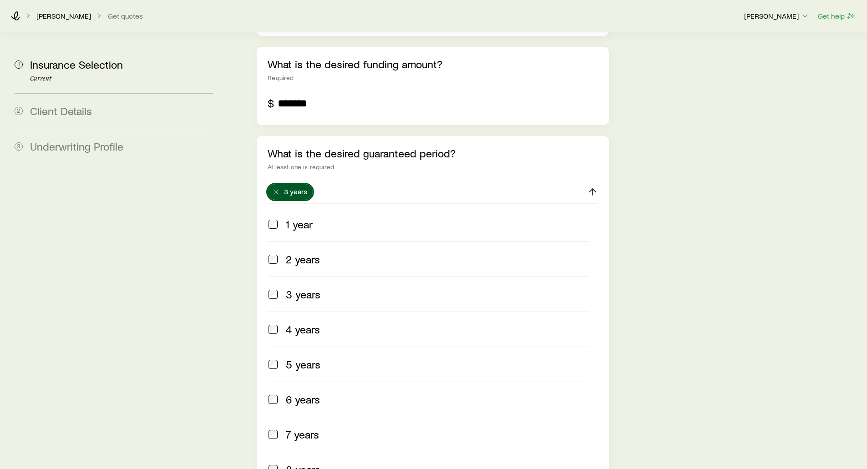
scroll to position [2060, 0]
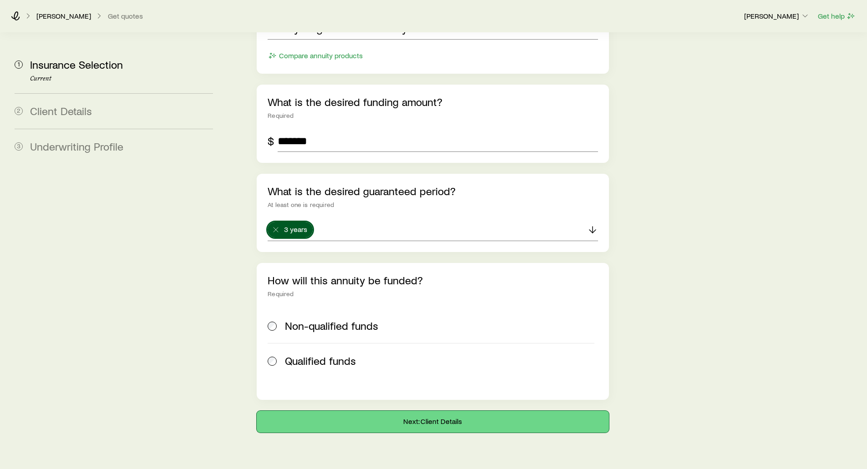
click at [450, 411] on button "Next: Client Details" at bounding box center [433, 422] width 352 height 22
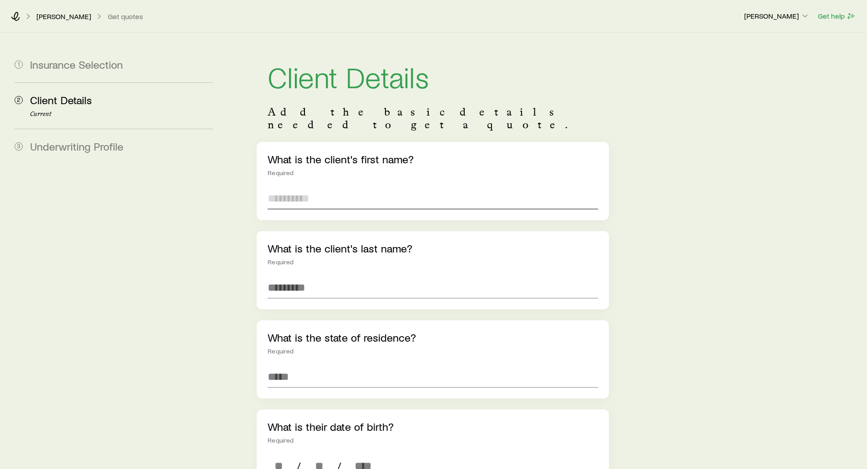
click at [306, 188] on input "text" at bounding box center [433, 199] width 330 height 22
type input "*****"
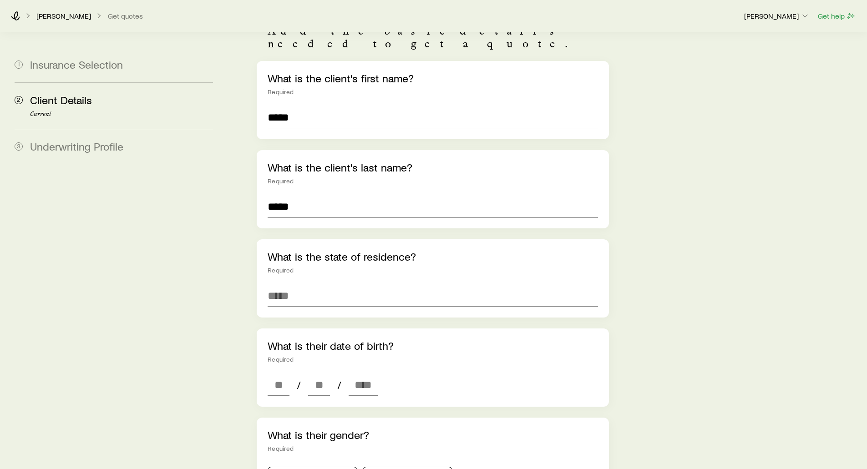
scroll to position [91, 0]
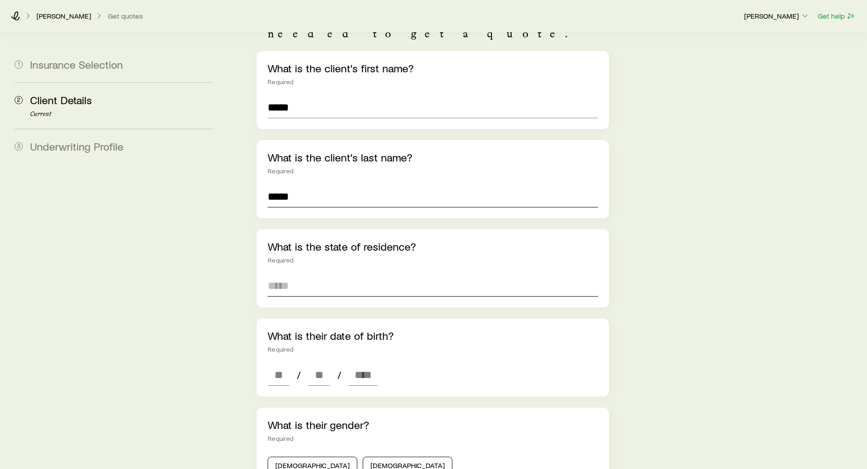
type input "*****"
click at [293, 275] on input at bounding box center [433, 286] width 330 height 22
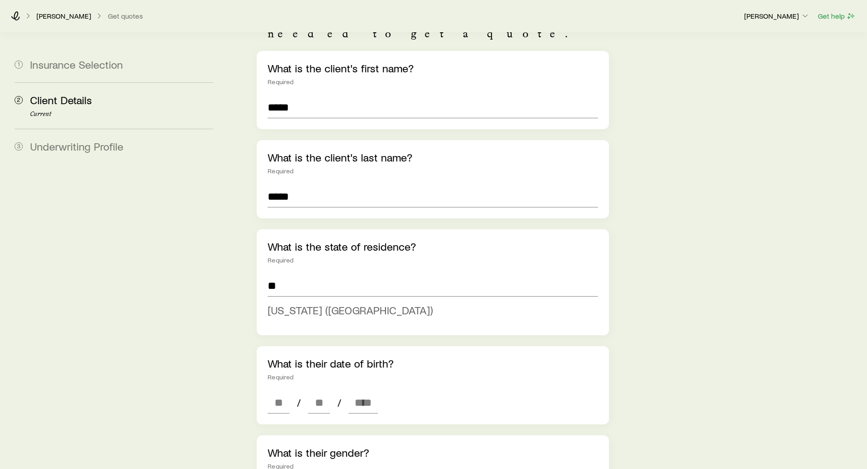
click at [291, 304] on span "Pennsylvania (PA)" at bounding box center [350, 310] width 165 height 13
type input "**********"
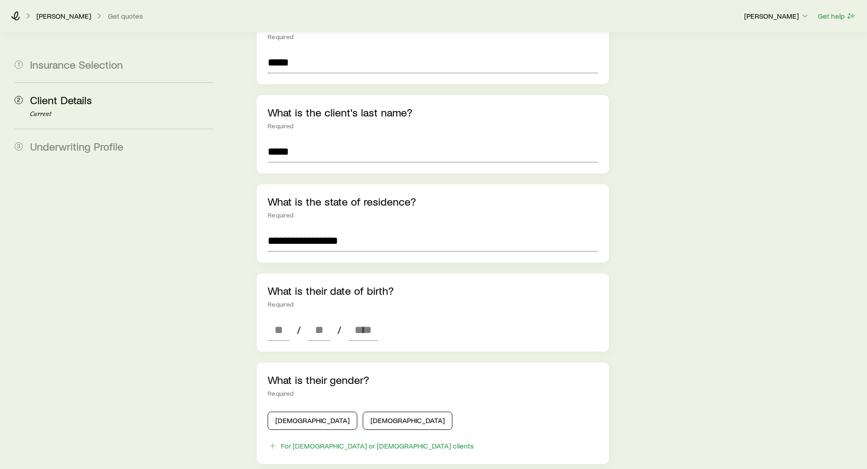
scroll to position [137, 0]
click at [282, 319] on input at bounding box center [279, 330] width 22 height 22
type input "**"
type input "****"
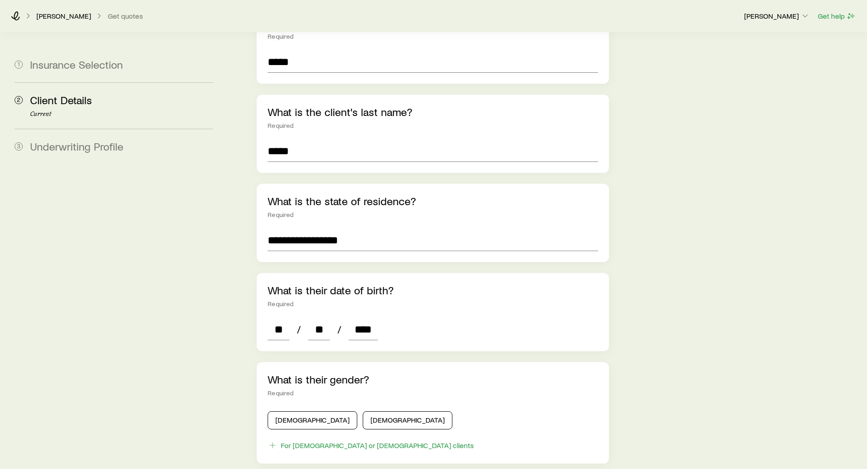
click at [428, 300] on div "Required" at bounding box center [433, 303] width 330 height 7
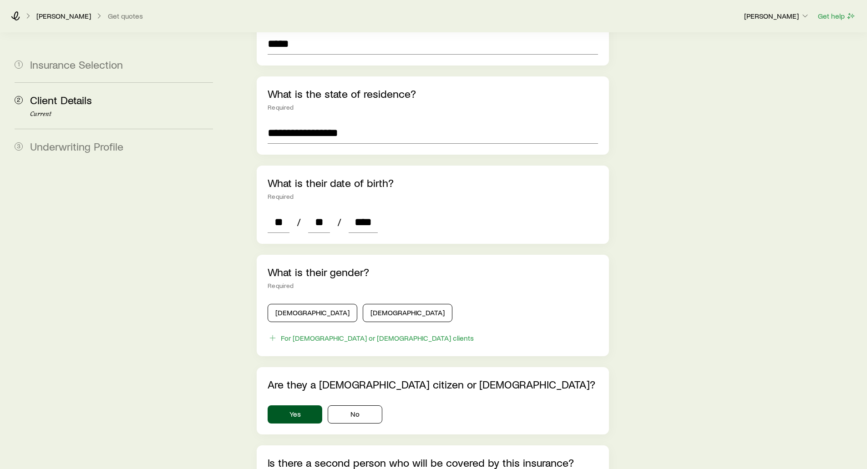
scroll to position [273, 0]
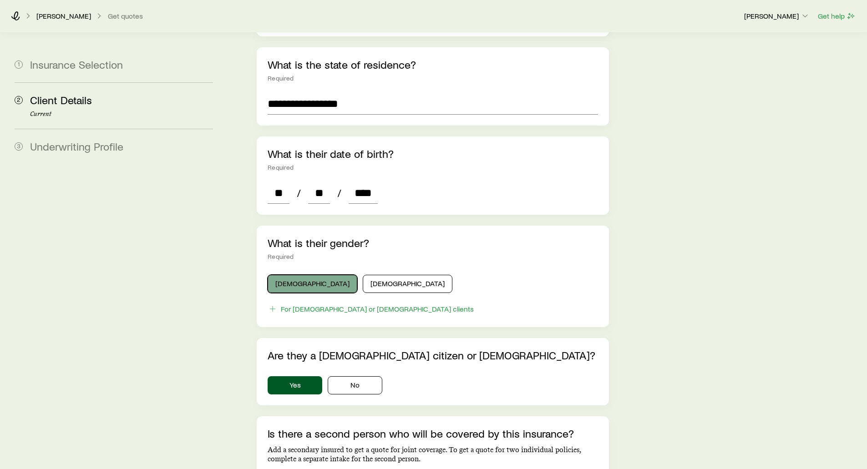
click at [292, 275] on button "Male" at bounding box center [313, 284] width 90 height 18
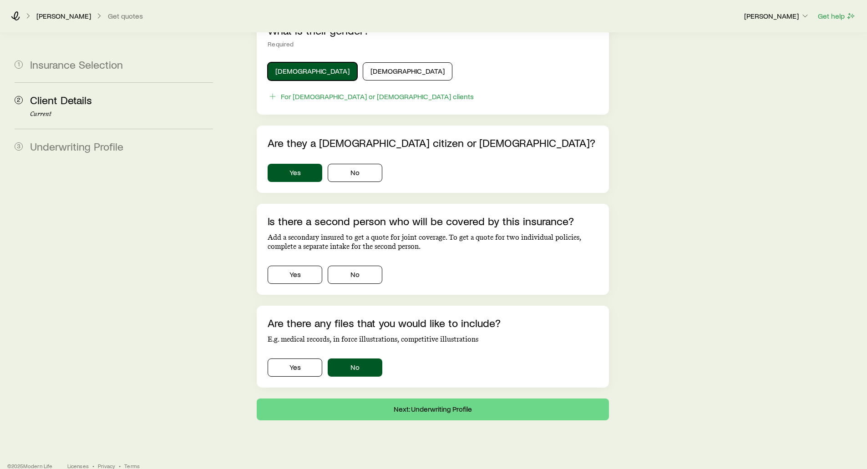
scroll to position [486, 0]
click at [289, 265] on button "Yes" at bounding box center [295, 274] width 55 height 18
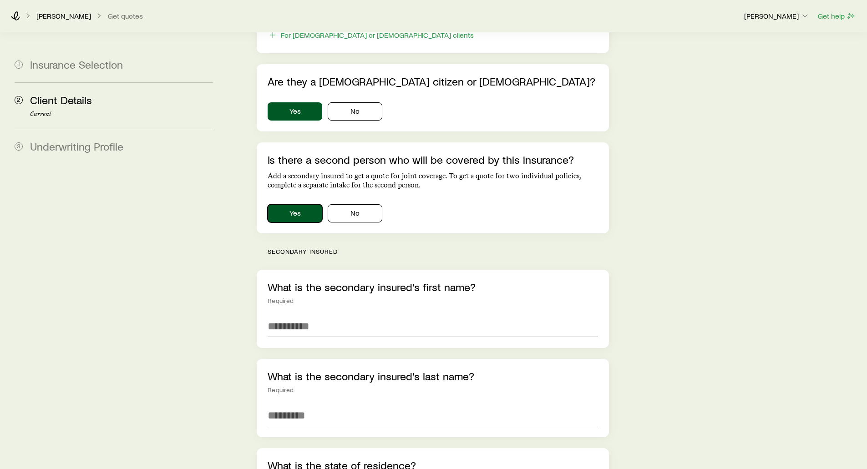
scroll to position [577, 0]
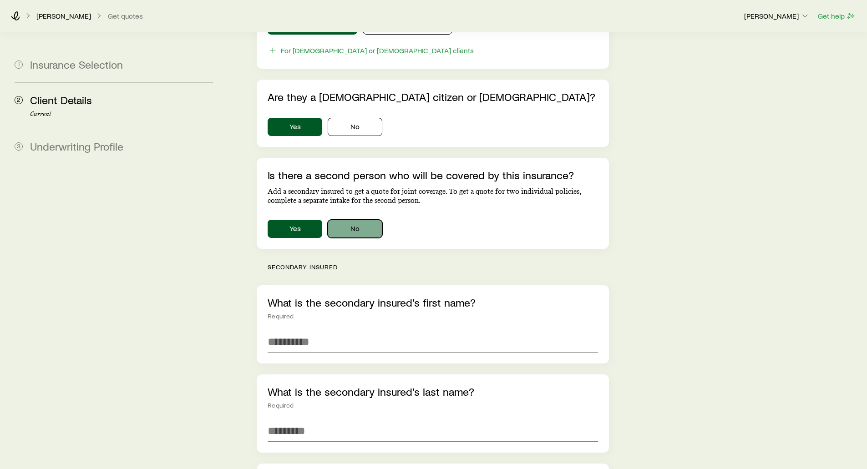
click at [363, 220] on button "No" at bounding box center [355, 229] width 55 height 18
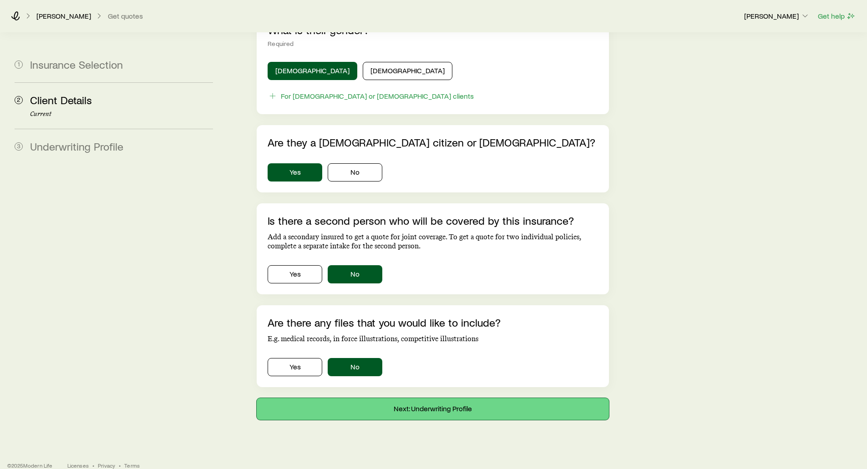
click at [445, 398] on button "Next: Underwriting Profile" at bounding box center [433, 409] width 352 height 22
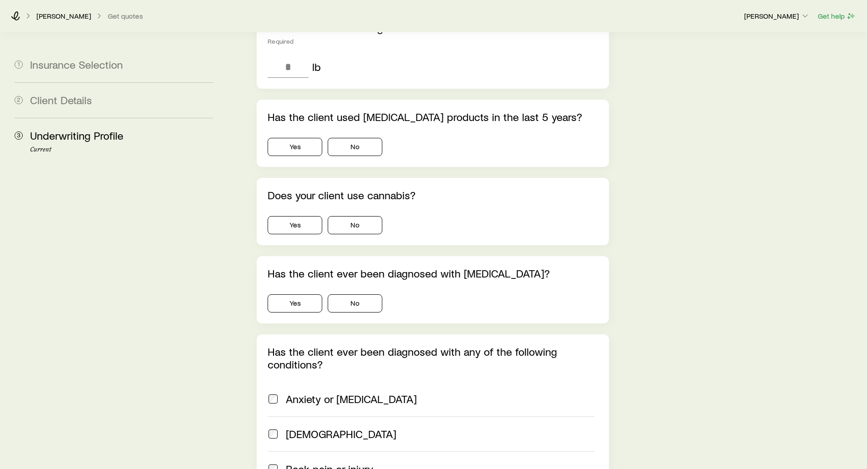
scroll to position [410, 0]
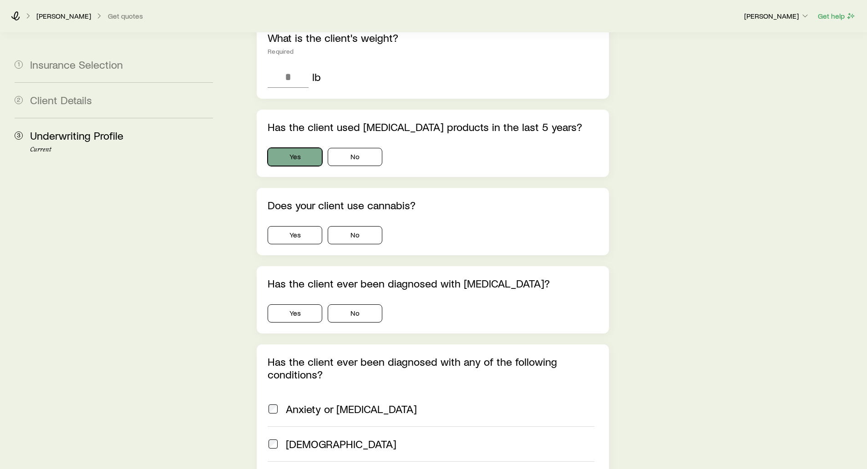
click at [300, 148] on button "Yes" at bounding box center [295, 157] width 55 height 18
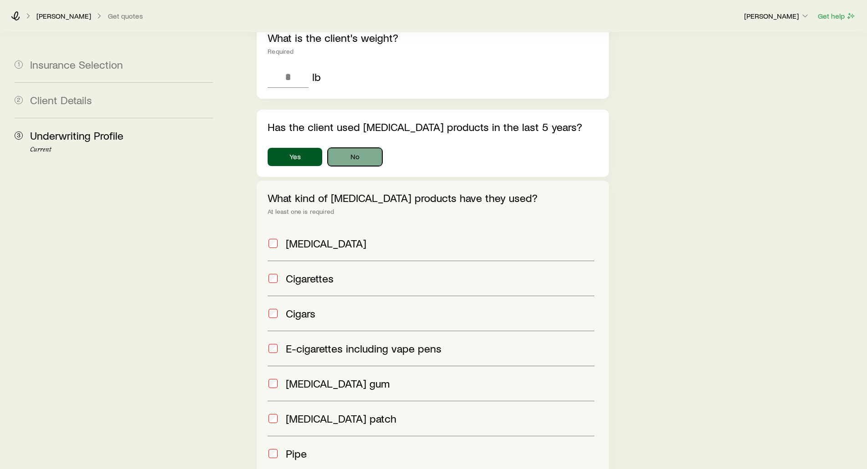
click at [346, 148] on button "No" at bounding box center [355, 157] width 55 height 18
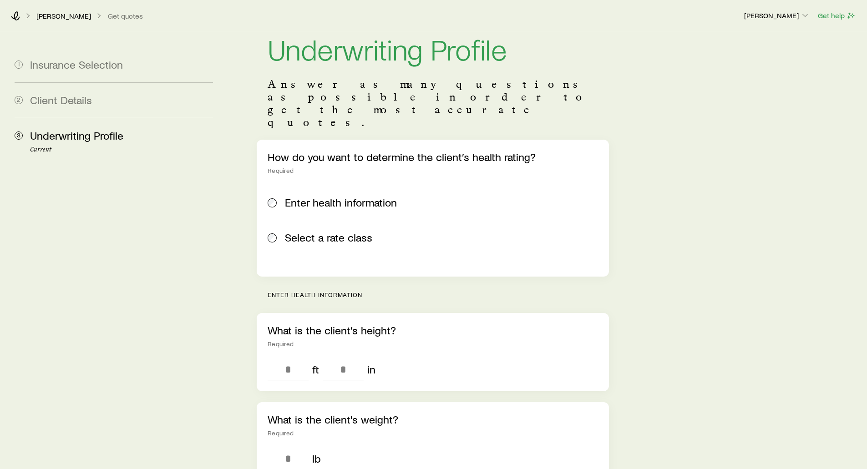
scroll to position [0, 0]
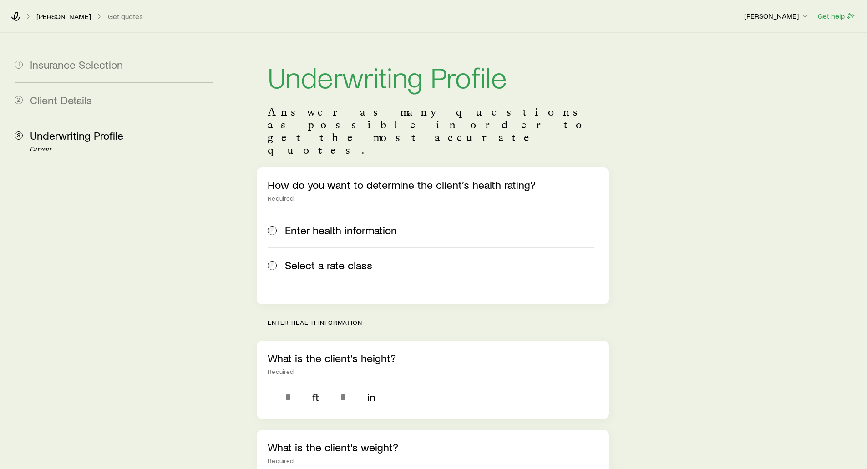
click at [276, 259] on span at bounding box center [273, 265] width 10 height 13
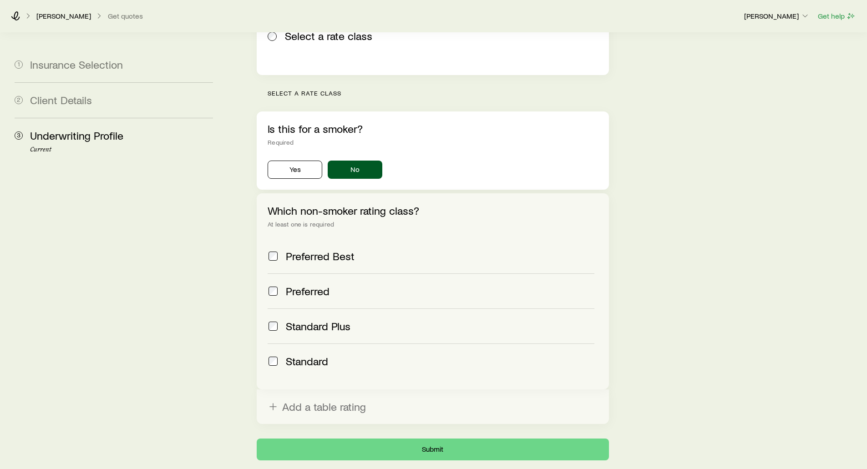
scroll to position [273, 0]
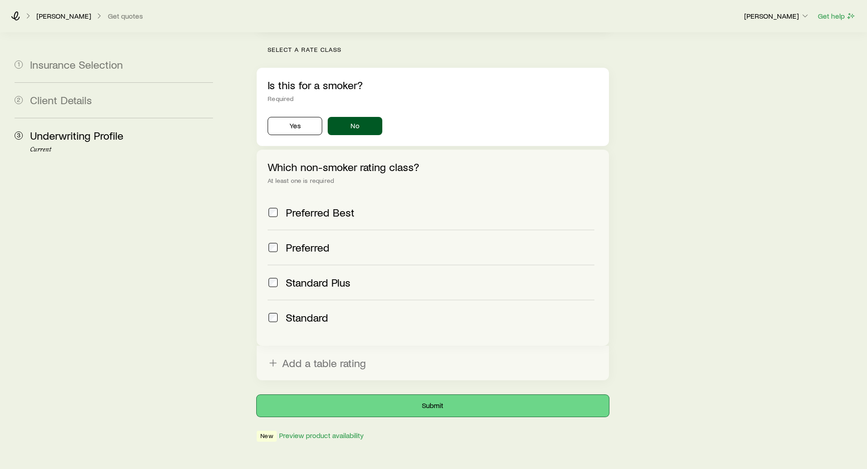
click at [406, 395] on button "Submit" at bounding box center [433, 406] width 352 height 22
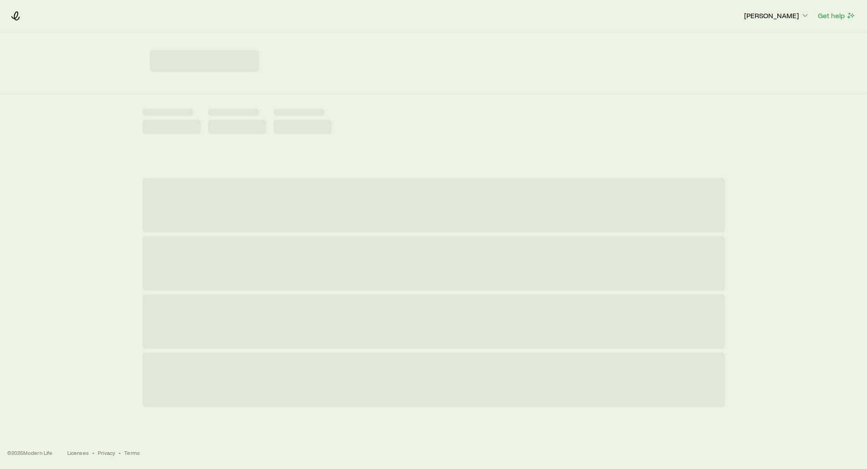
scroll to position [0, 0]
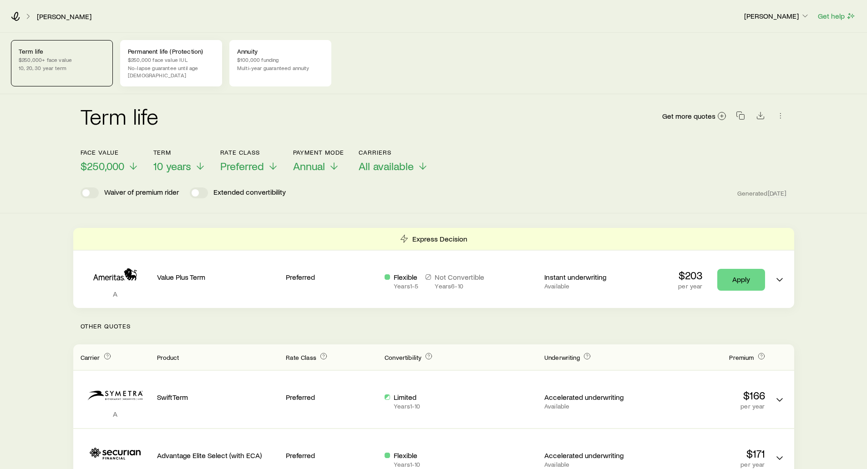
click at [142, 51] on p "Permanent life (Protection)" at bounding box center [171, 51] width 86 height 7
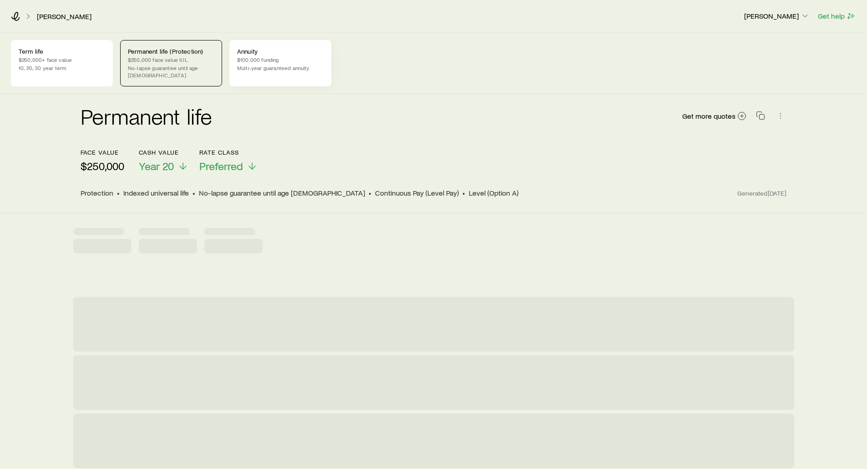
click at [249, 50] on div "Smith, Steve Frank Peterson Get help Term life $250,000+ face value 10, 20, 30 …" at bounding box center [433, 294] width 867 height 589
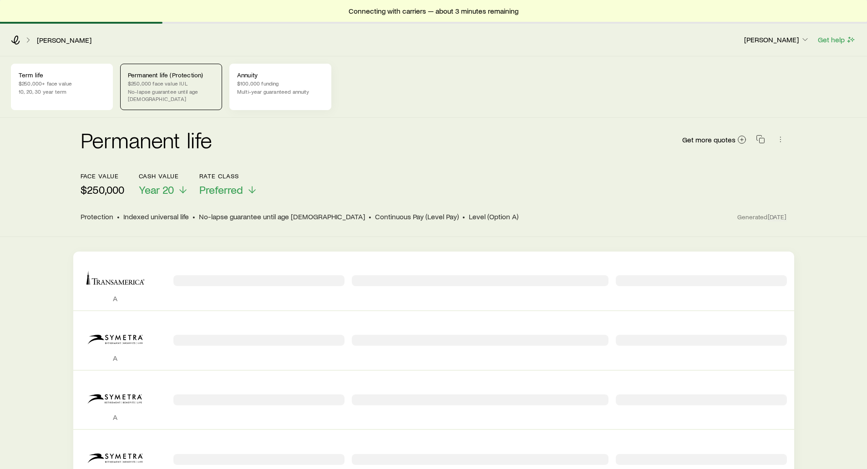
click at [274, 84] on p "$100,000 funding" at bounding box center [280, 83] width 86 height 7
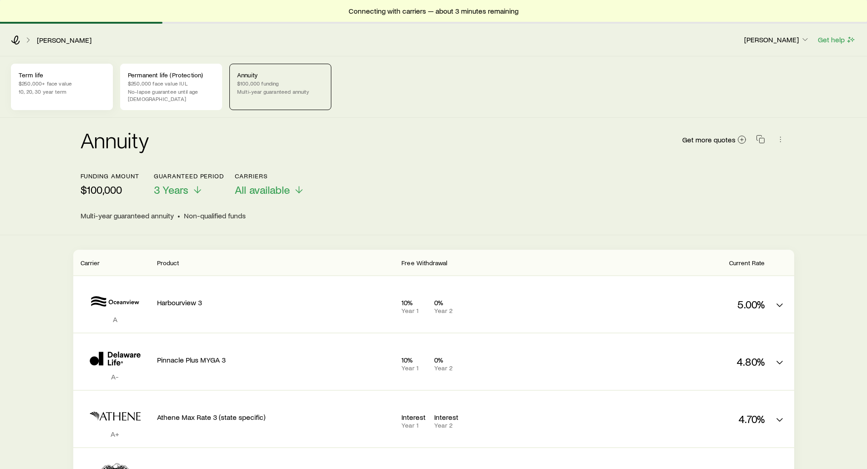
click at [81, 72] on p "Term life" at bounding box center [62, 74] width 86 height 7
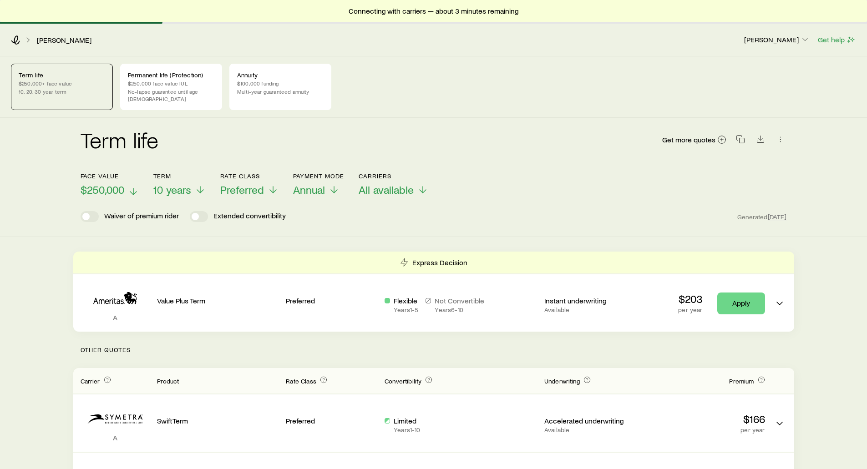
click at [119, 183] on span "$250,000" at bounding box center [103, 189] width 44 height 13
click at [106, 183] on span "$500,000" at bounding box center [103, 189] width 44 height 13
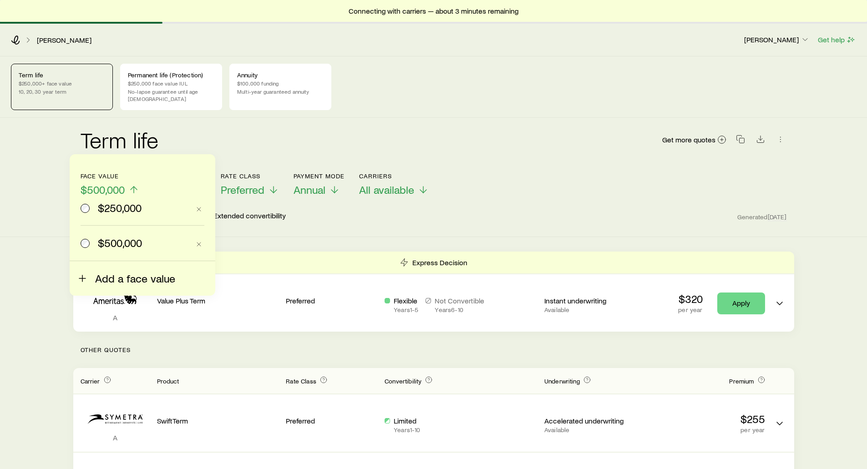
click at [99, 274] on span "Add a face value" at bounding box center [135, 278] width 80 height 13
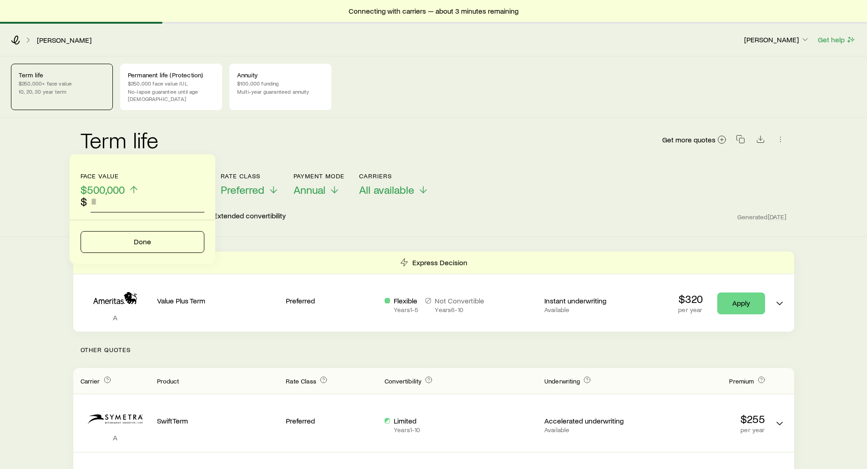
click at [101, 199] on input "faceAmount" at bounding box center [148, 202] width 114 height 22
type input "*******"
click at [120, 241] on button "Done" at bounding box center [143, 242] width 124 height 22
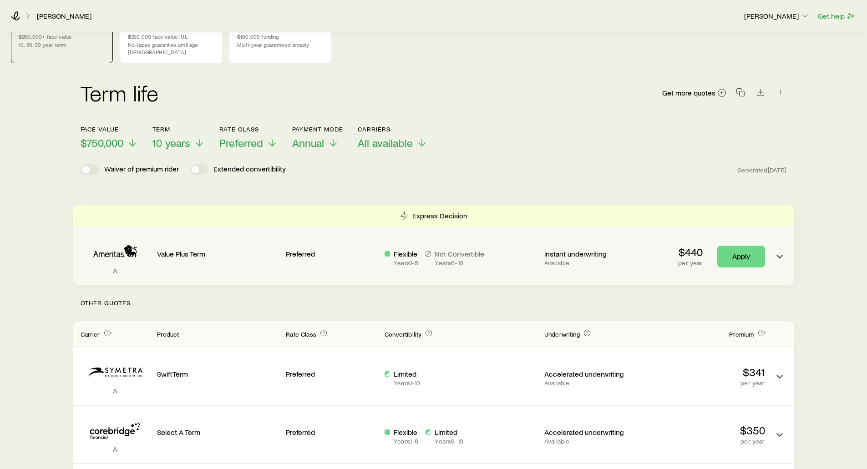
scroll to position [46, 0]
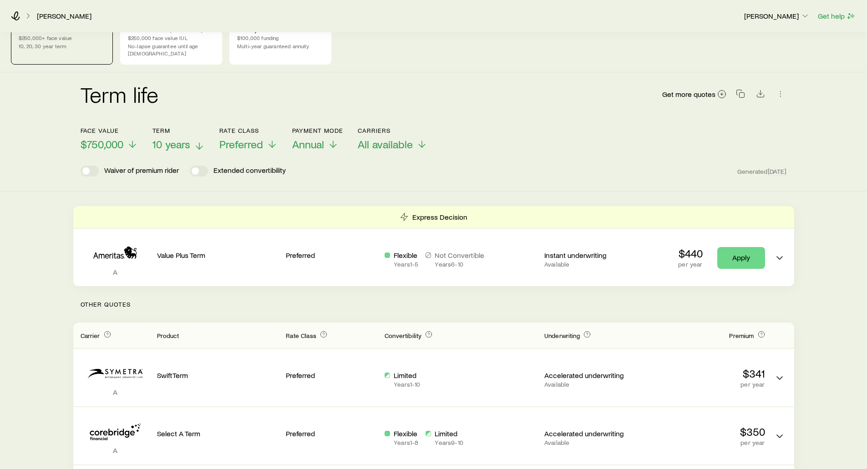
click at [179, 138] on span "10 years" at bounding box center [171, 144] width 38 height 13
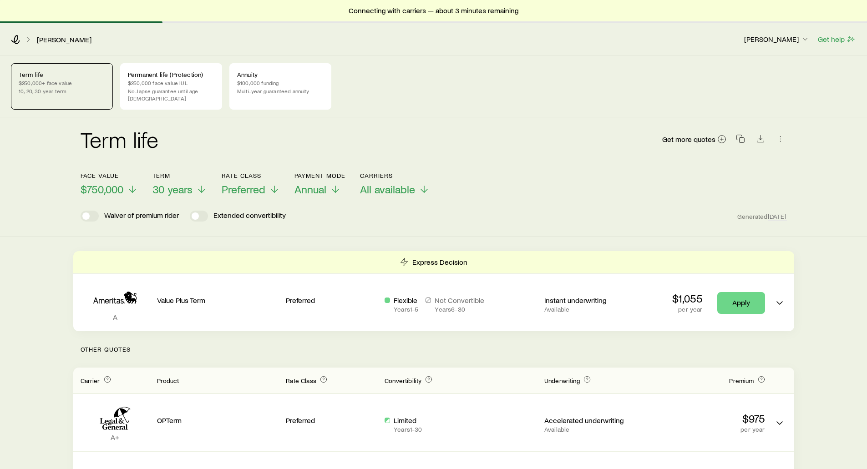
scroll to position [0, 0]
click at [303, 185] on span "Annual" at bounding box center [310, 189] width 32 height 13
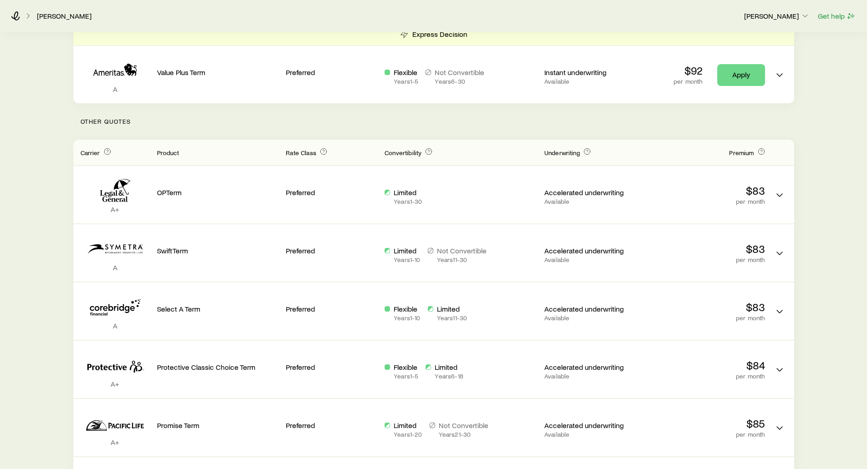
scroll to position [228, 0]
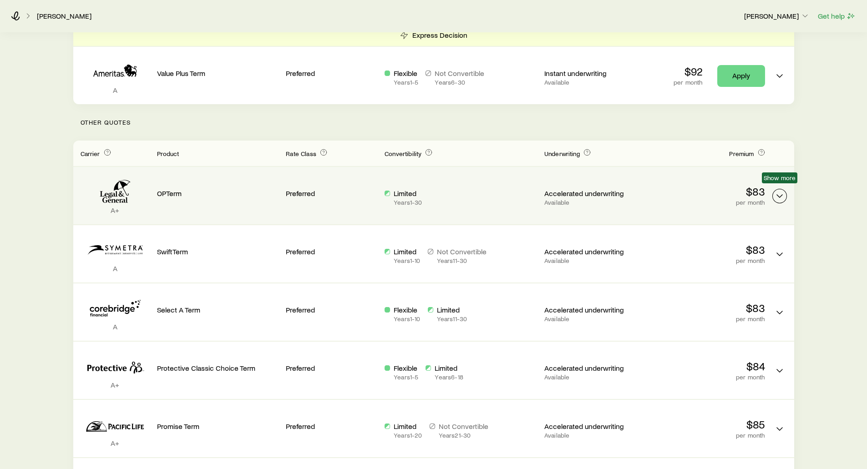
click at [781, 193] on icon "Term quotes" at bounding box center [779, 196] width 11 height 11
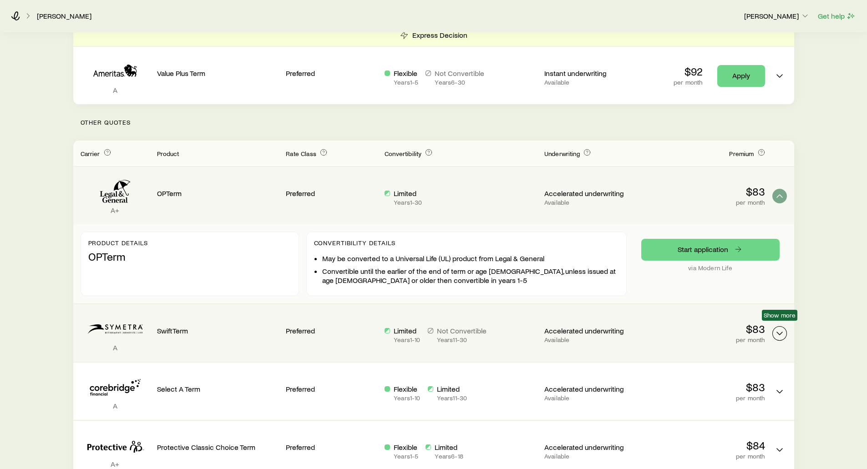
click at [782, 328] on icon "Term quotes" at bounding box center [779, 333] width 11 height 11
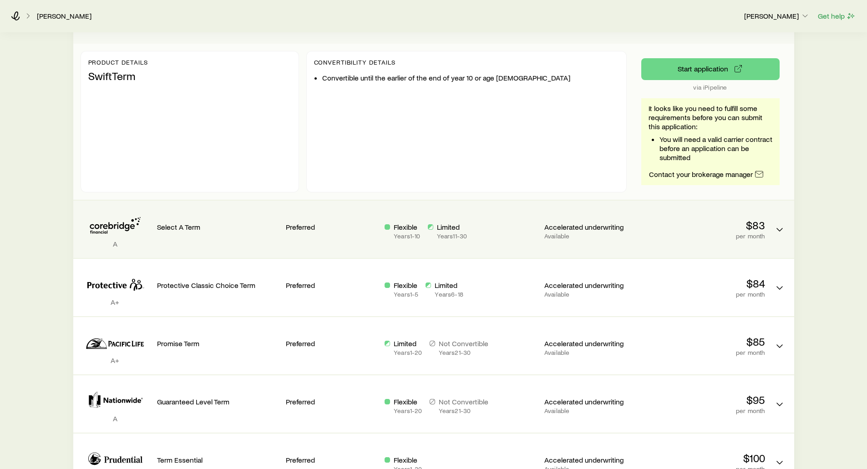
scroll to position [546, 0]
click at [777, 224] on icon "Term quotes" at bounding box center [779, 229] width 11 height 11
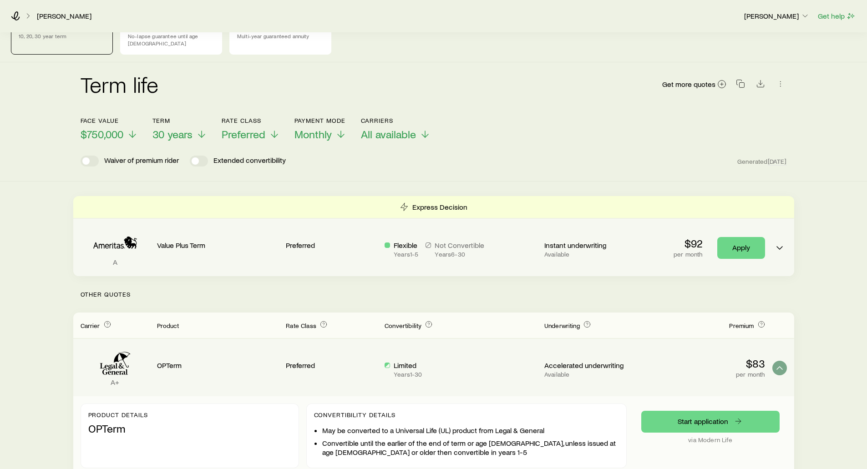
scroll to position [46, 0]
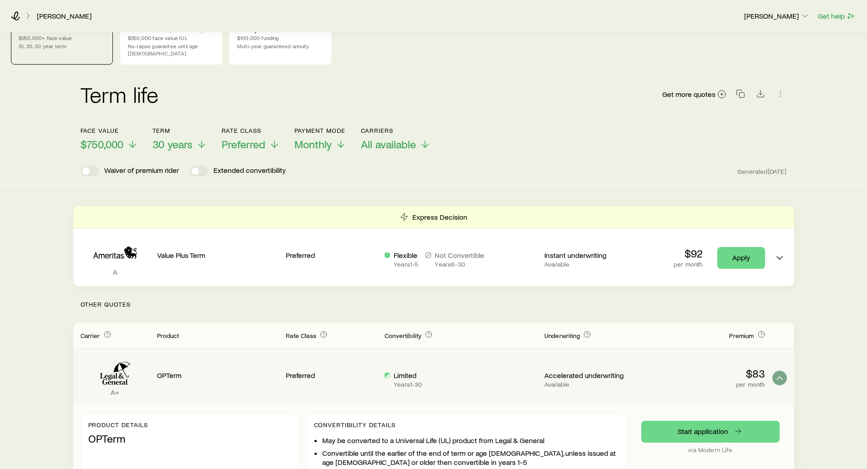
click at [475, 166] on div "Waiver of premium rider Extended convertibility Generated Today" at bounding box center [434, 171] width 706 height 11
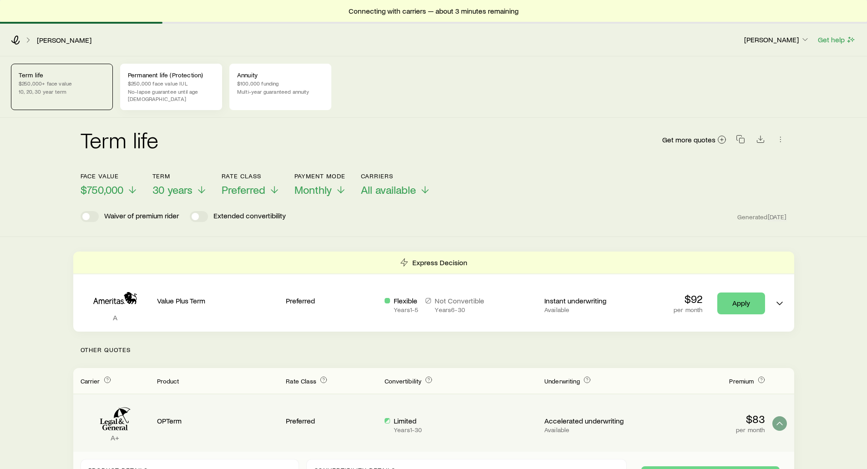
click at [193, 83] on p "$250,000 face value IUL" at bounding box center [171, 83] width 86 height 7
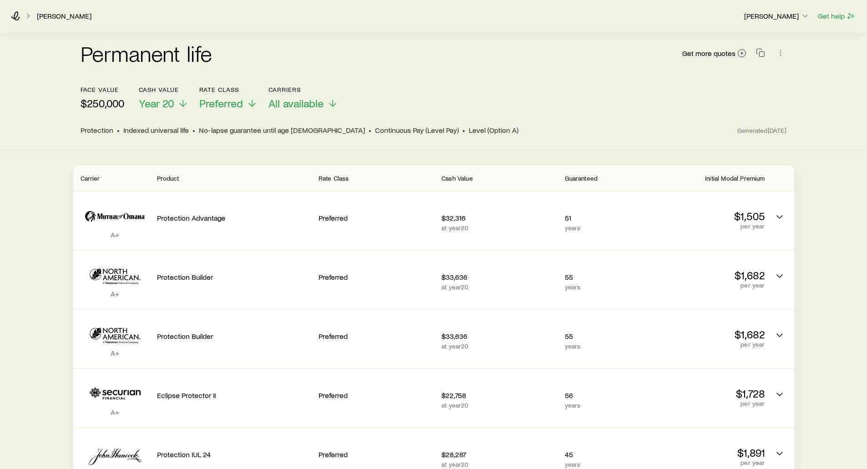
scroll to position [46, 0]
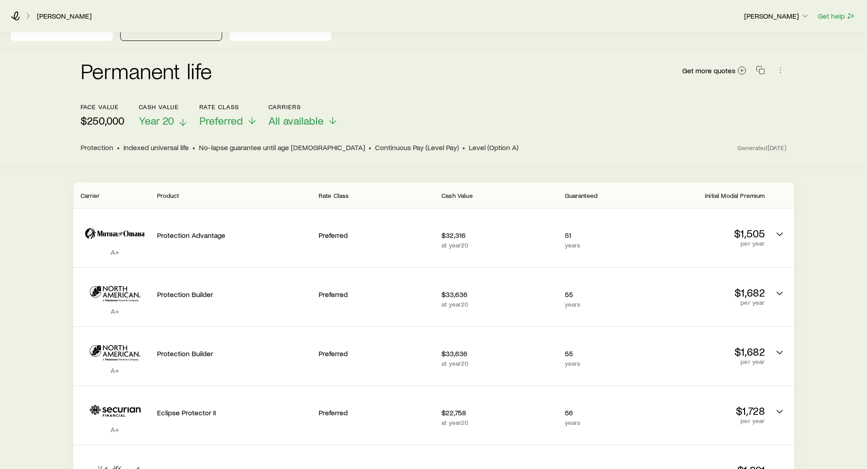
click at [163, 114] on span "Year 20" at bounding box center [156, 120] width 35 height 13
click at [343, 85] on div "Permanent life Get more quotes" at bounding box center [434, 76] width 706 height 33
click at [217, 118] on span "Preferred" at bounding box center [221, 120] width 44 height 13
click at [347, 72] on div "Permanent life Get more quotes" at bounding box center [434, 76] width 706 height 33
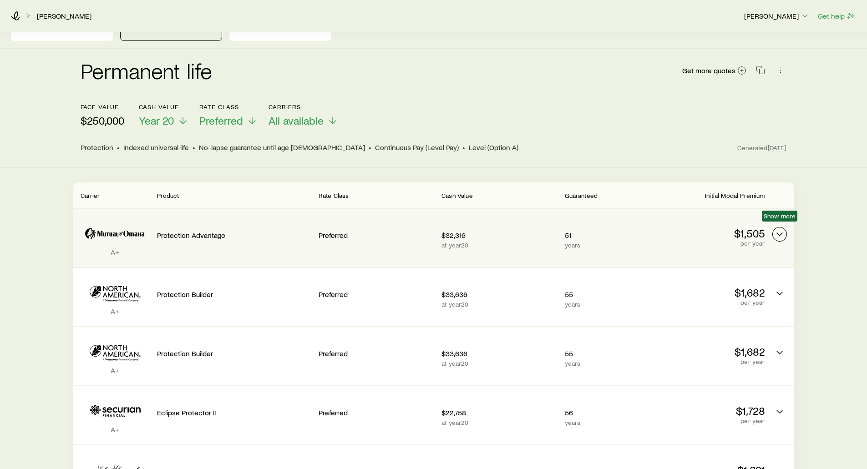
click at [777, 233] on polyline "Permanent quotes" at bounding box center [779, 234] width 5 height 3
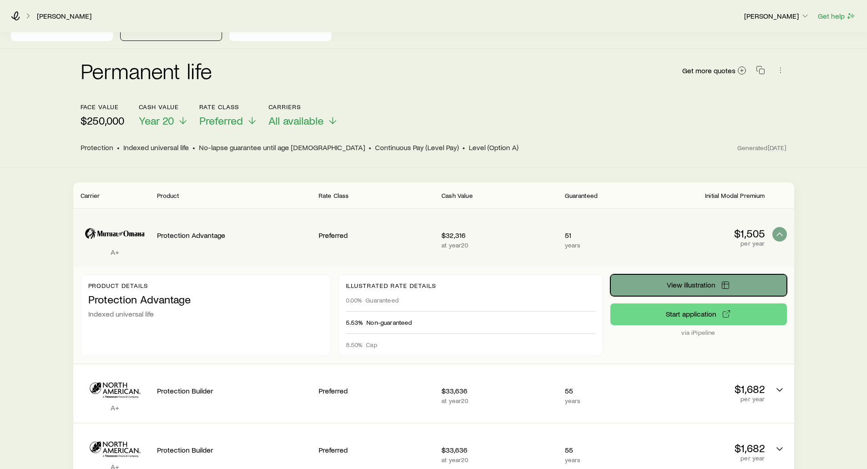
click at [658, 281] on button "View illustration" at bounding box center [698, 285] width 177 height 22
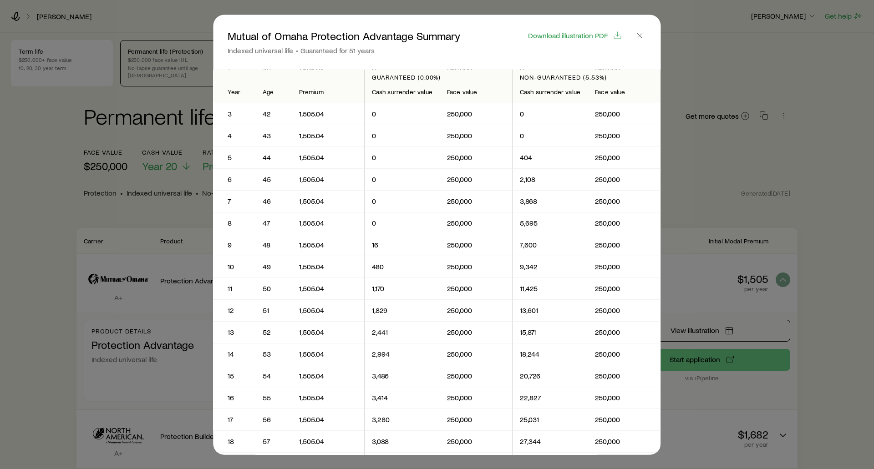
scroll to position [0, 0]
click at [558, 39] on button "Download illustration PDF" at bounding box center [575, 35] width 95 height 10
click at [642, 34] on line "button" at bounding box center [640, 35] width 5 height 5
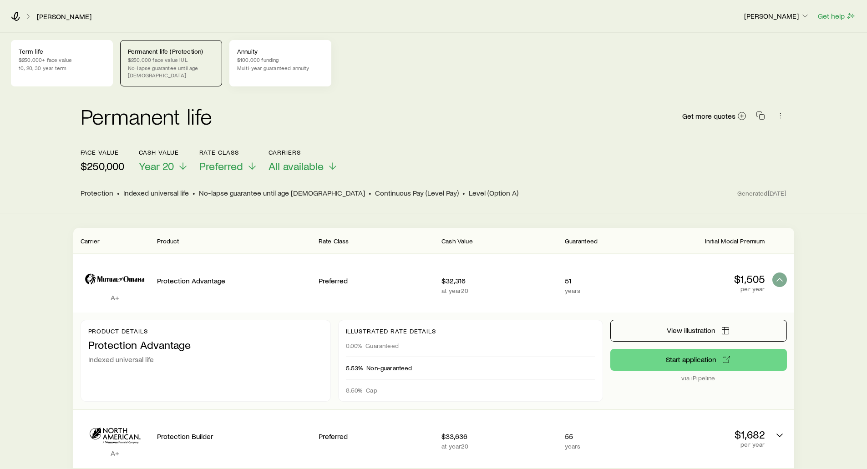
click at [261, 54] on p "Annuity" at bounding box center [280, 51] width 86 height 7
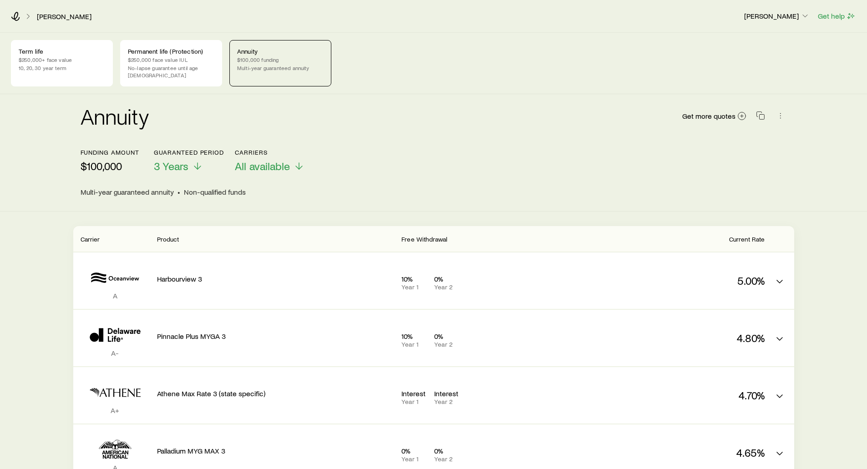
click at [56, 130] on div "Annuity Get more quotes Funding amount $100,000 Guaranteed period 3 Years Carri…" at bounding box center [433, 152] width 867 height 117
click at [16, 18] on icon at bounding box center [15, 16] width 9 height 9
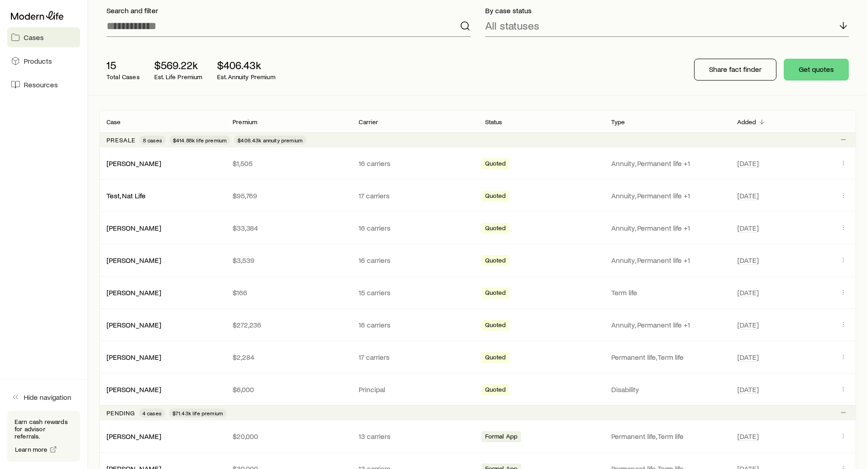
scroll to position [91, 0]
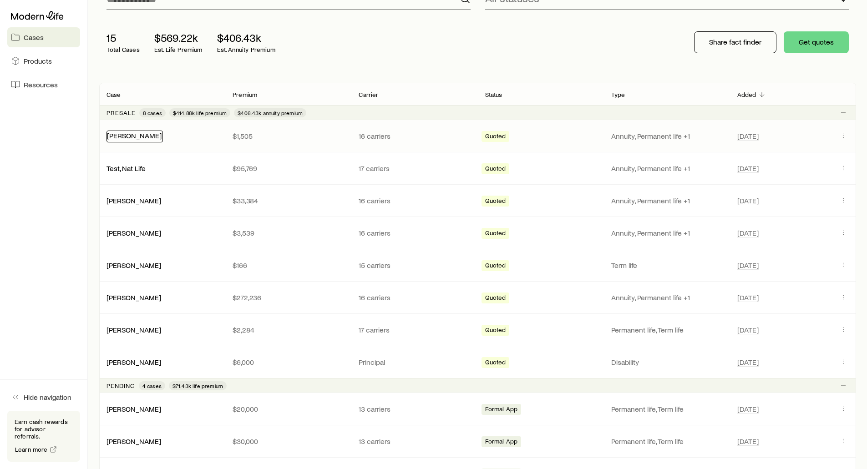
click at [129, 137] on link "Smith, Steve" at bounding box center [134, 135] width 55 height 9
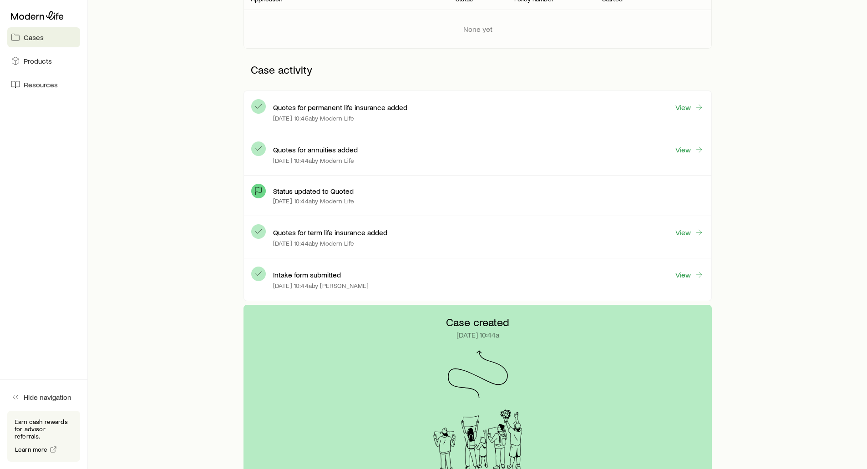
scroll to position [182, 0]
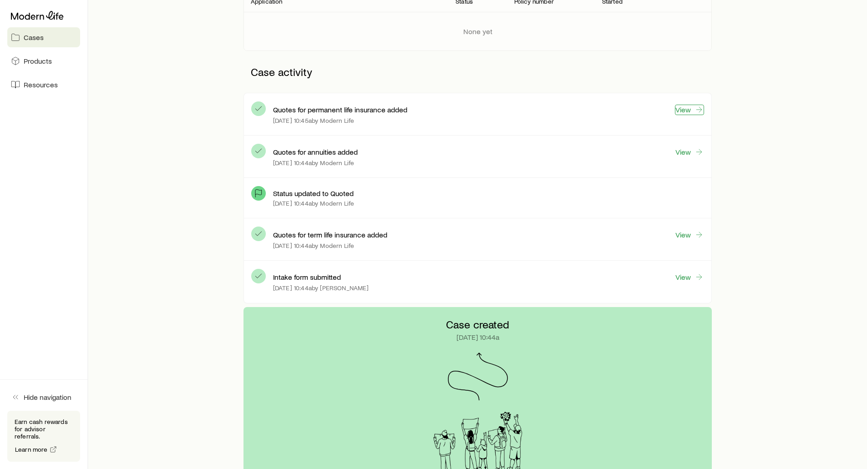
click at [690, 111] on link "View" at bounding box center [689, 110] width 29 height 10
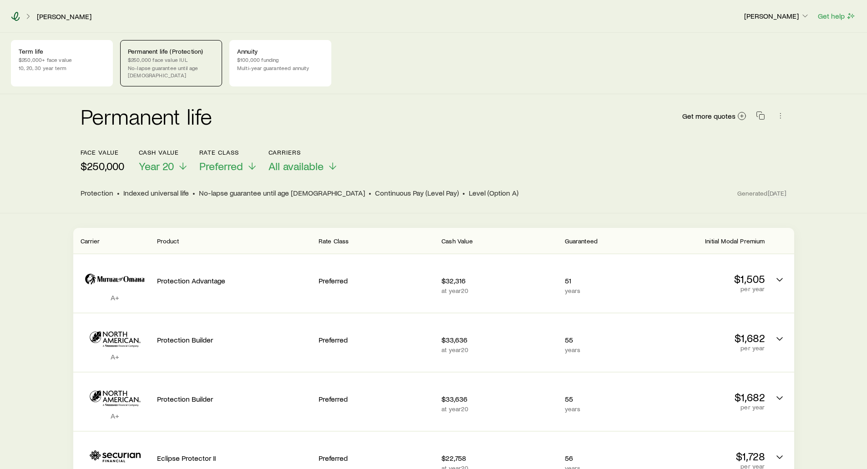
click at [17, 15] on icon at bounding box center [15, 16] width 9 height 9
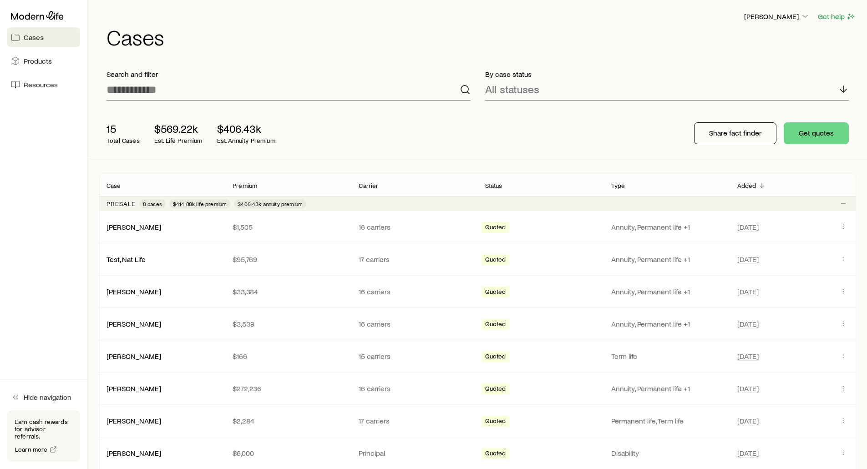
click at [640, 50] on div "Frank Peterson Get help Cases" at bounding box center [477, 29] width 757 height 59
click at [711, 135] on p "Share fact finder" at bounding box center [735, 132] width 52 height 9
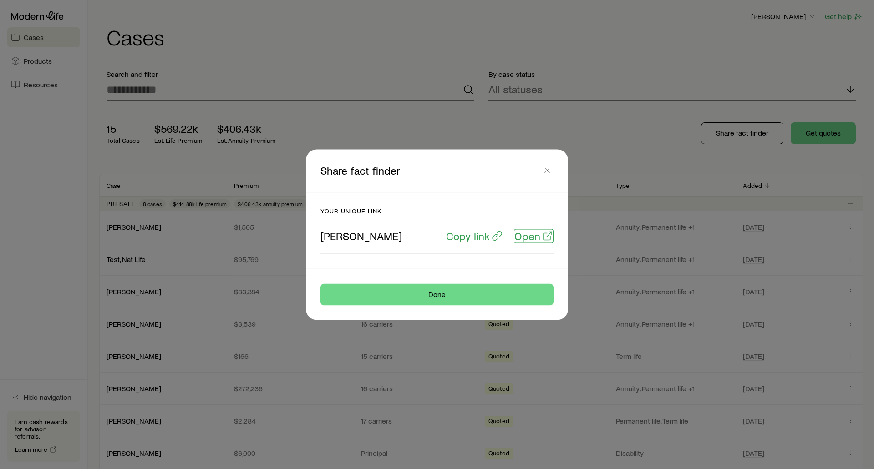
click at [530, 236] on p "Open" at bounding box center [527, 235] width 26 height 13
click at [459, 239] on p "Copy link" at bounding box center [468, 235] width 44 height 13
click at [544, 171] on icon "button" at bounding box center [547, 170] width 9 height 9
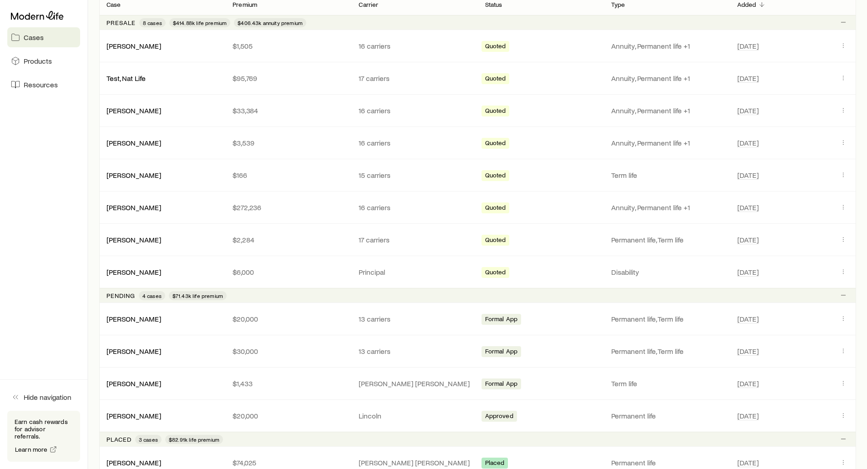
scroll to position [182, 0]
click at [42, 431] on p "Earn cash rewards for advisor referrals." at bounding box center [44, 429] width 58 height 22
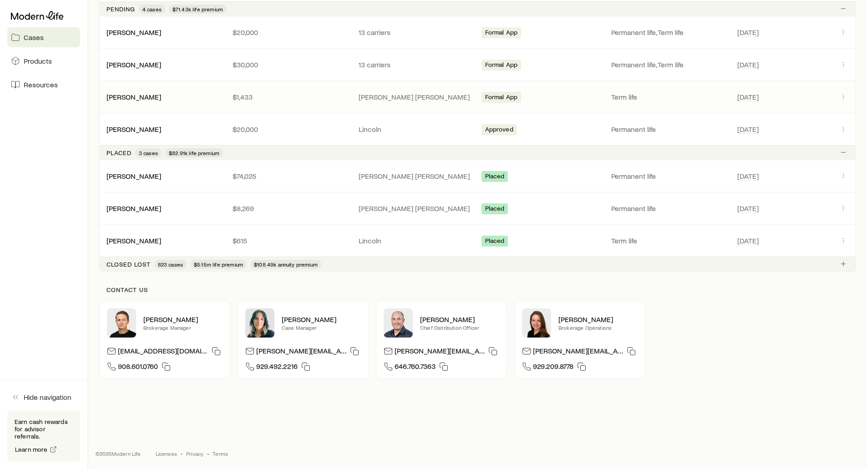
scroll to position [469, 0]
click at [178, 288] on p "Contact us" at bounding box center [478, 288] width 742 height 7
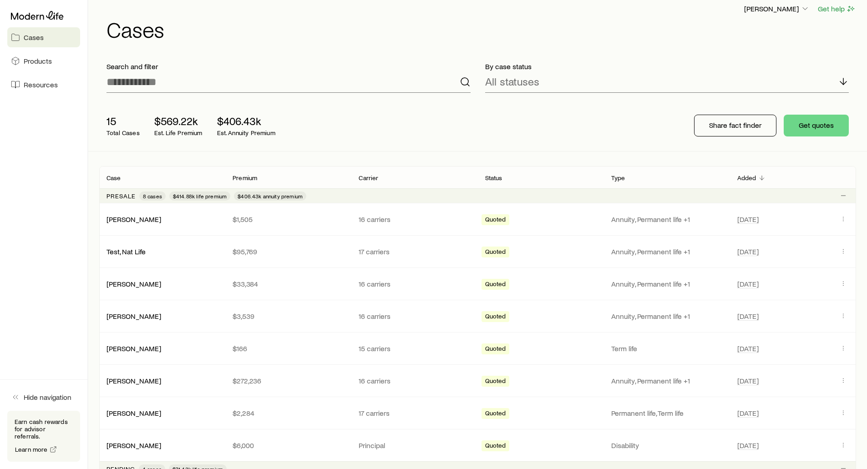
scroll to position [0, 0]
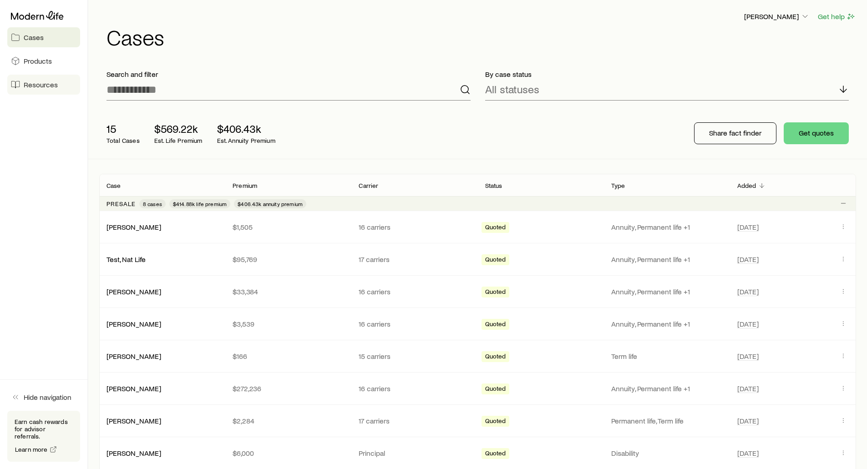
click at [41, 88] on span "Resources" at bounding box center [41, 84] width 34 height 9
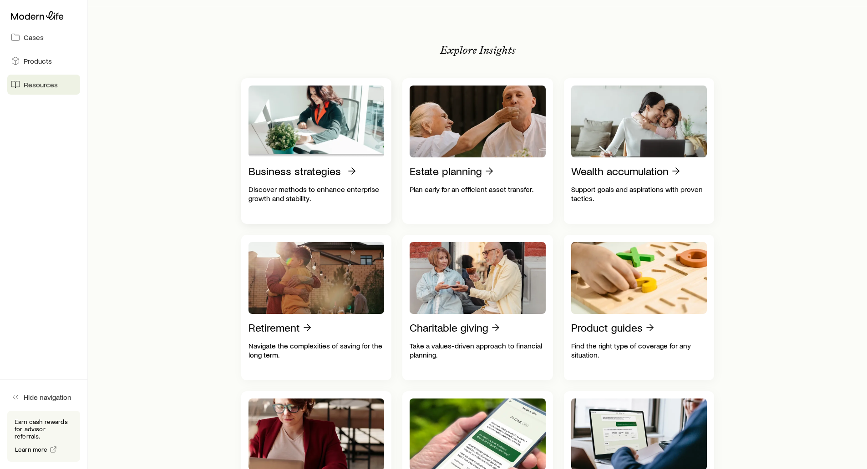
scroll to position [137, 0]
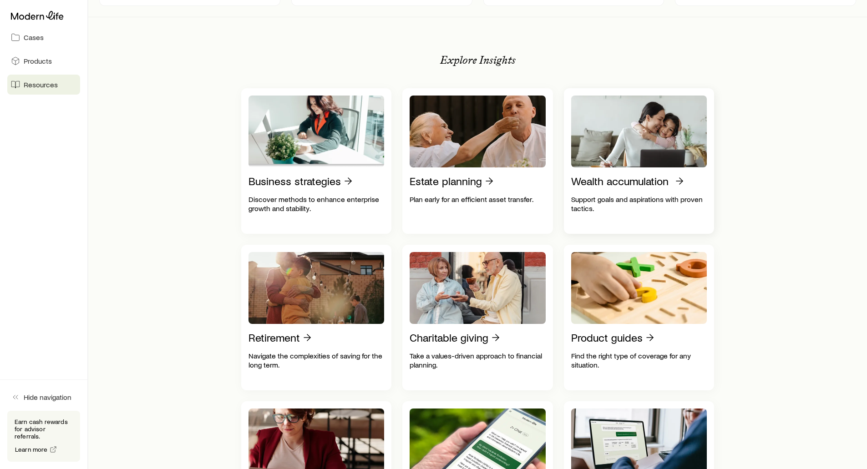
click at [599, 188] on p "Wealth accumulation" at bounding box center [619, 181] width 97 height 13
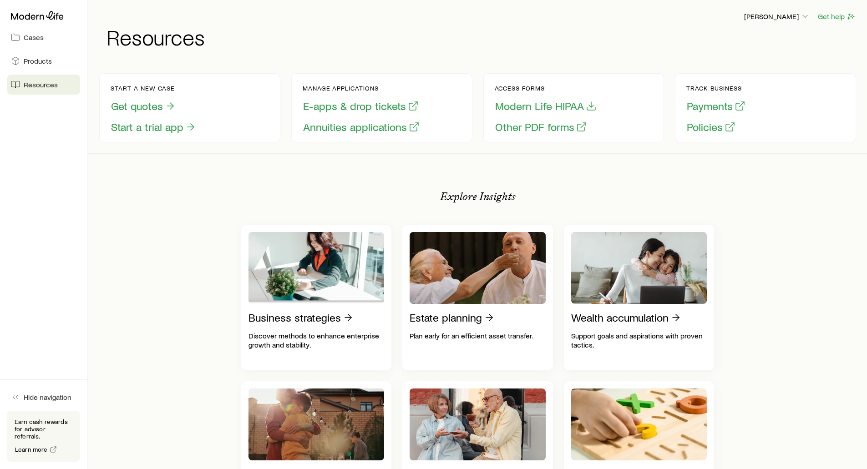
click at [58, 206] on aside "Cases Products Resources Hide navigation Earn cash rewards for advisor referral…" at bounding box center [44, 234] width 88 height 469
click at [763, 20] on p "[PERSON_NAME]" at bounding box center [777, 16] width 66 height 9
click at [751, 61] on span "Commission schedule" at bounding box center [756, 61] width 70 height 9
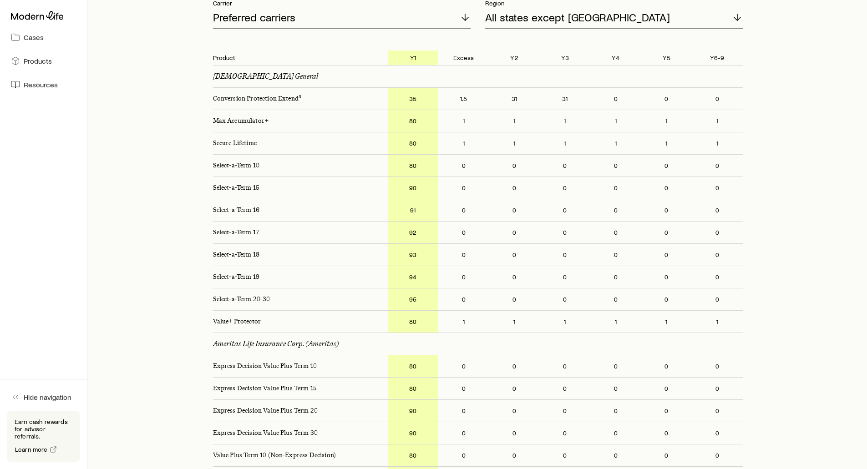
scroll to position [182, 0]
drag, startPoint x: 420, startPoint y: 289, endPoint x: 408, endPoint y: 290, distance: 11.5
click at [408, 290] on p "95" at bounding box center [413, 299] width 51 height 22
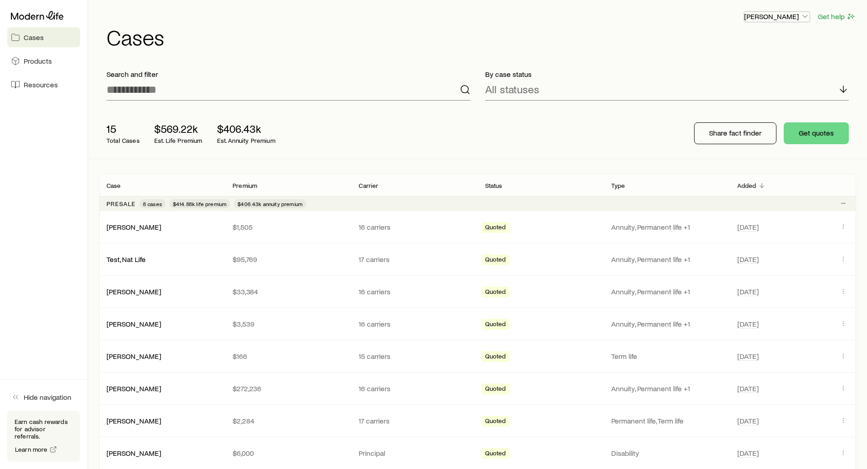
click at [783, 15] on p "[PERSON_NAME]" at bounding box center [777, 16] width 66 height 9
click at [728, 109] on span "Sign out" at bounding box center [733, 109] width 25 height 9
click at [789, 16] on p "[PERSON_NAME]" at bounding box center [777, 16] width 66 height 9
click at [738, 113] on span "Sign out" at bounding box center [733, 109] width 25 height 9
